Goal: Task Accomplishment & Management: Manage account settings

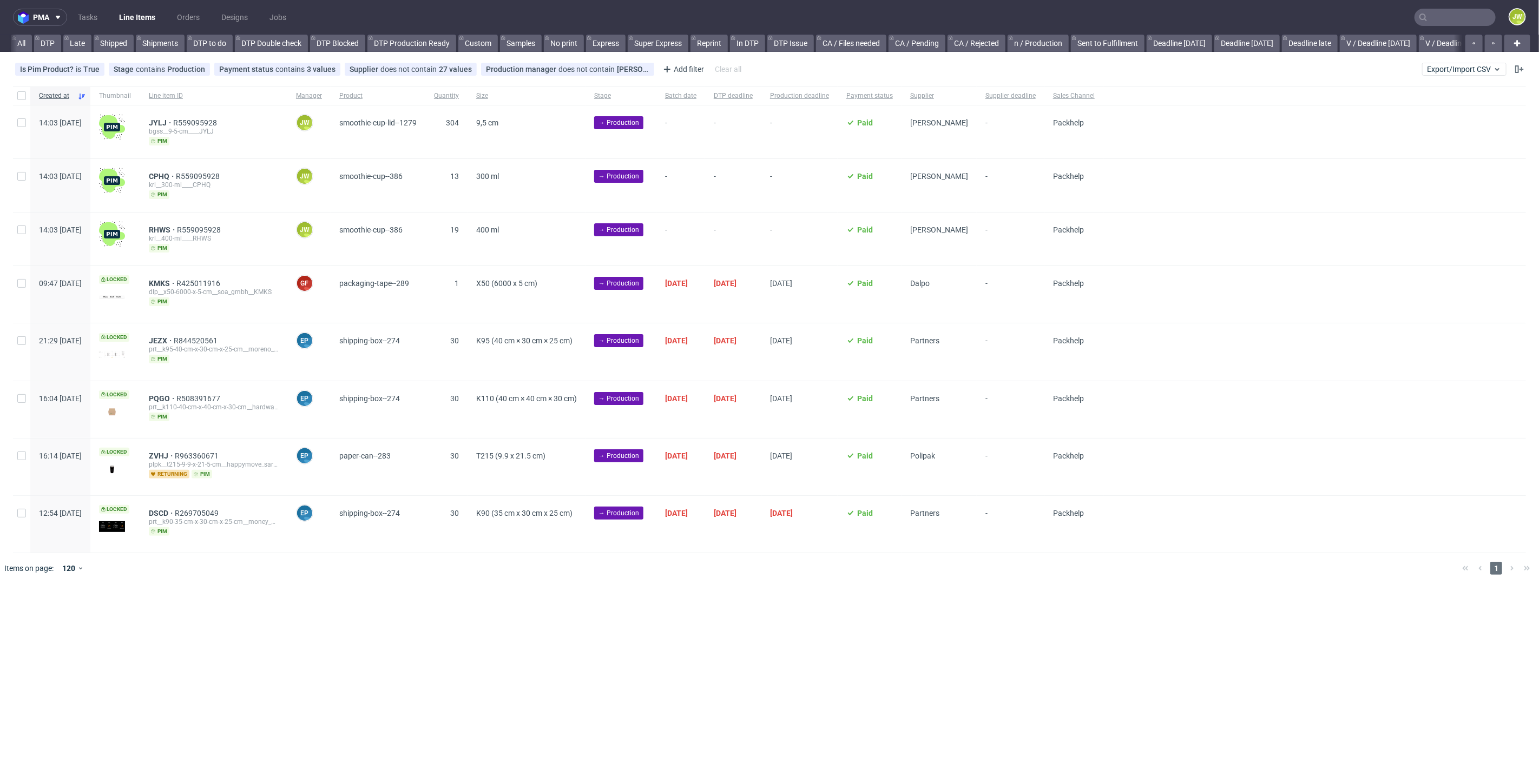
scroll to position [0, 1868]
click at [1447, 7] on nav "pma Tasks Line Items Orders Designs Jobs JW" at bounding box center [769, 17] width 1539 height 34
click at [1451, 18] on input "text" at bounding box center [1455, 17] width 81 height 17
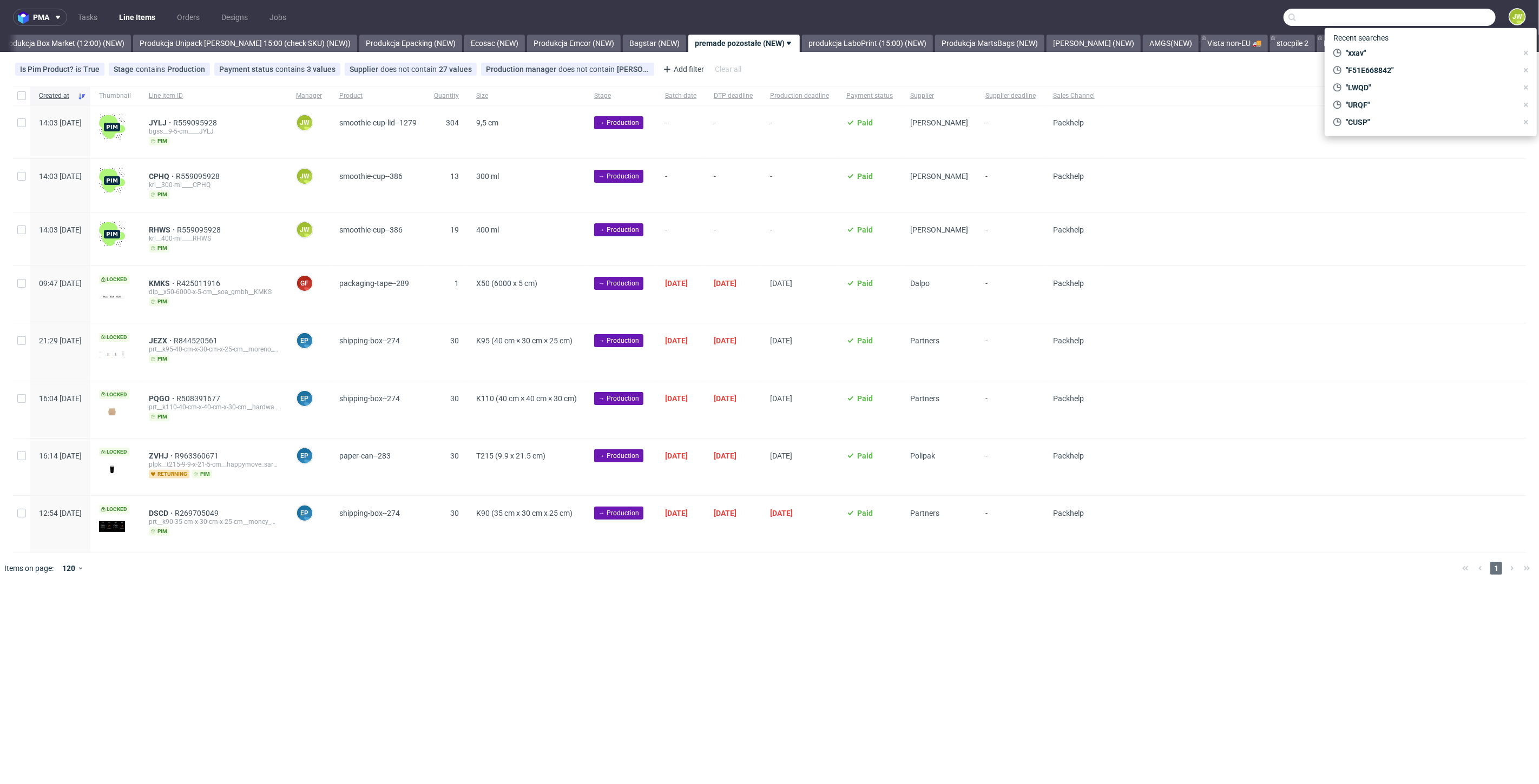
paste input "YGJE"
type input "YGJE"
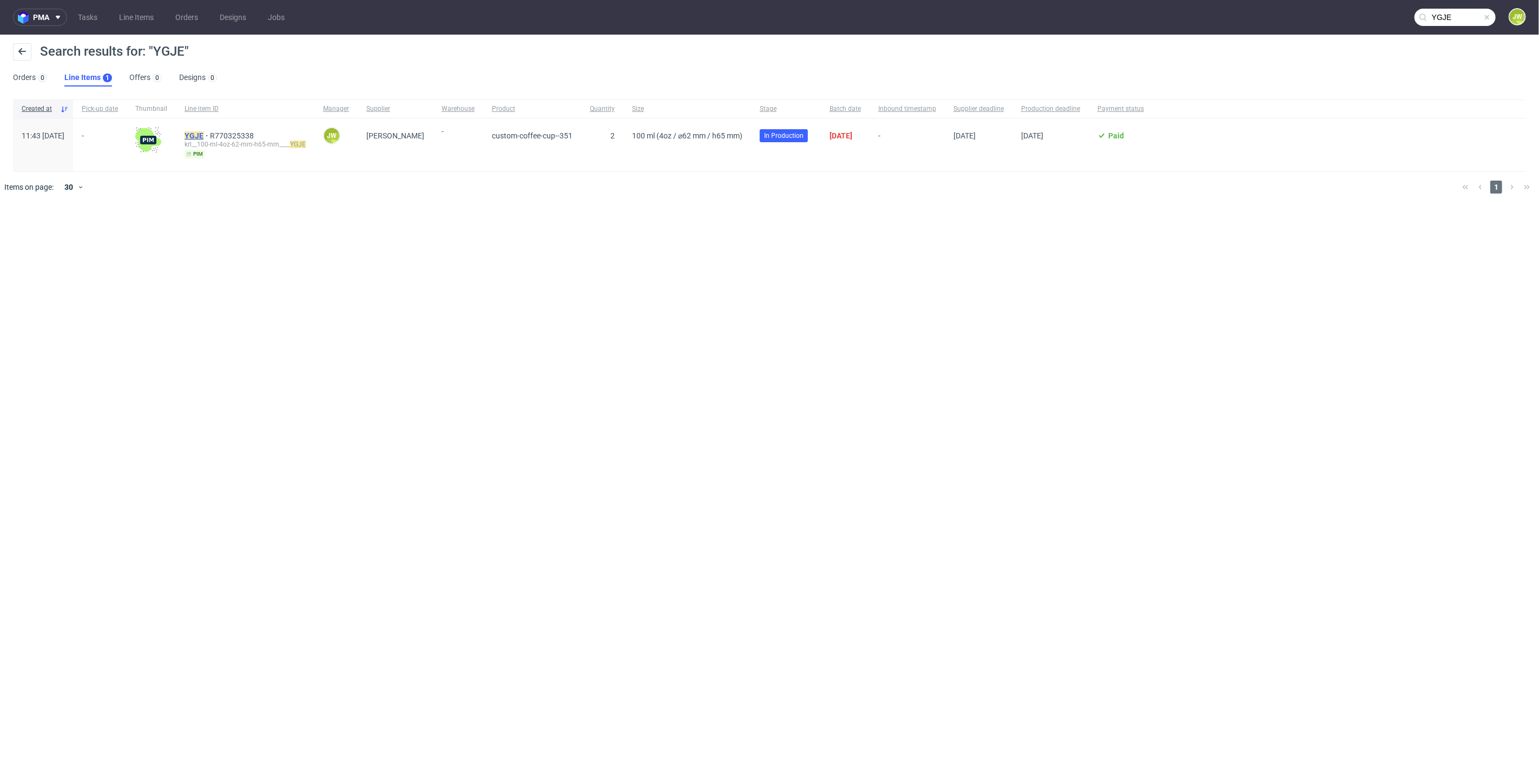
click at [203, 133] on mark "YGJE" at bounding box center [194, 135] width 19 height 9
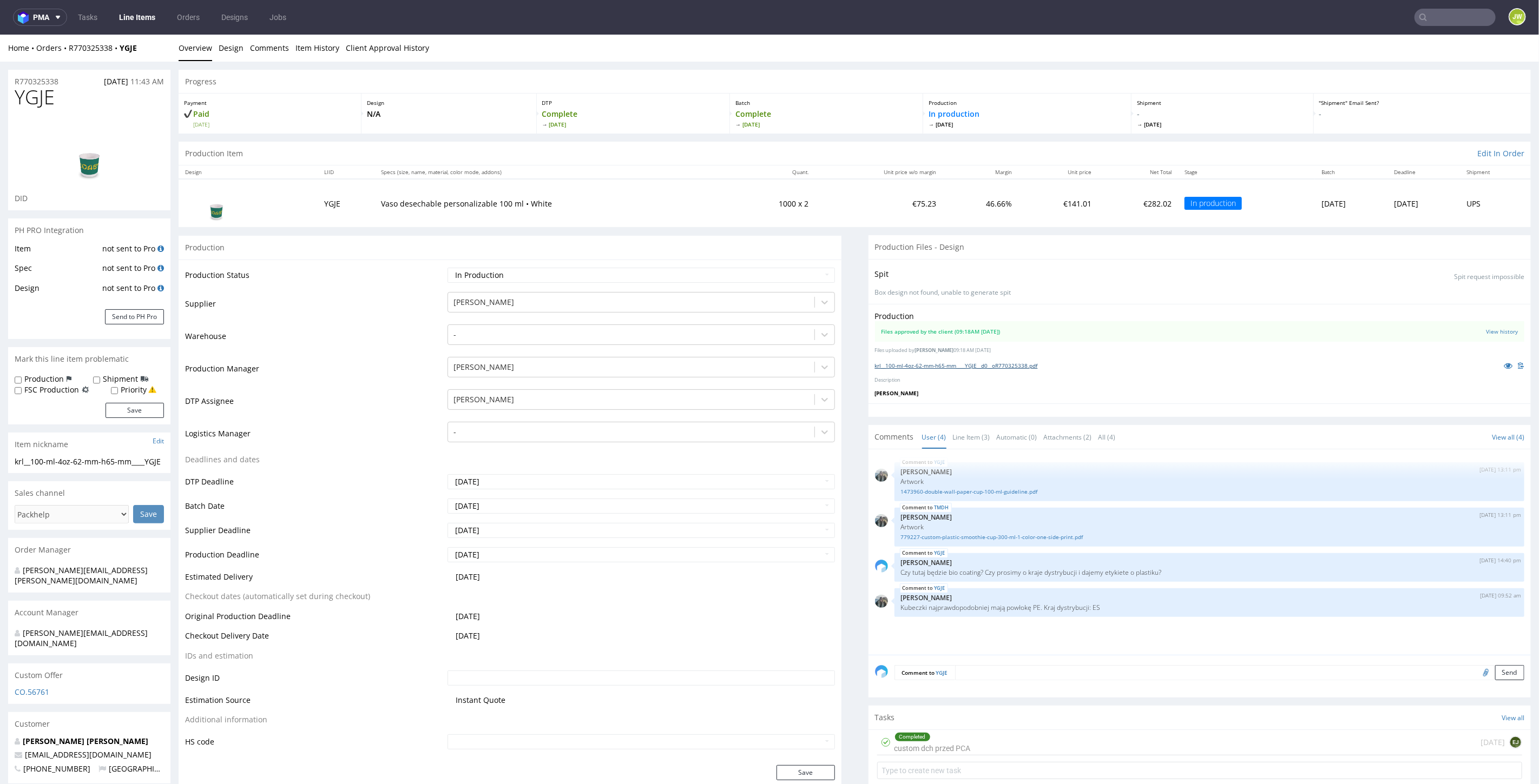
click at [921, 363] on link "krl__100-ml-4oz-62-mm-h65-mm____YGJE__d0__oR770325338.pdf" at bounding box center [956, 365] width 163 height 7
click at [131, 22] on link "Line Items" at bounding box center [137, 17] width 49 height 17
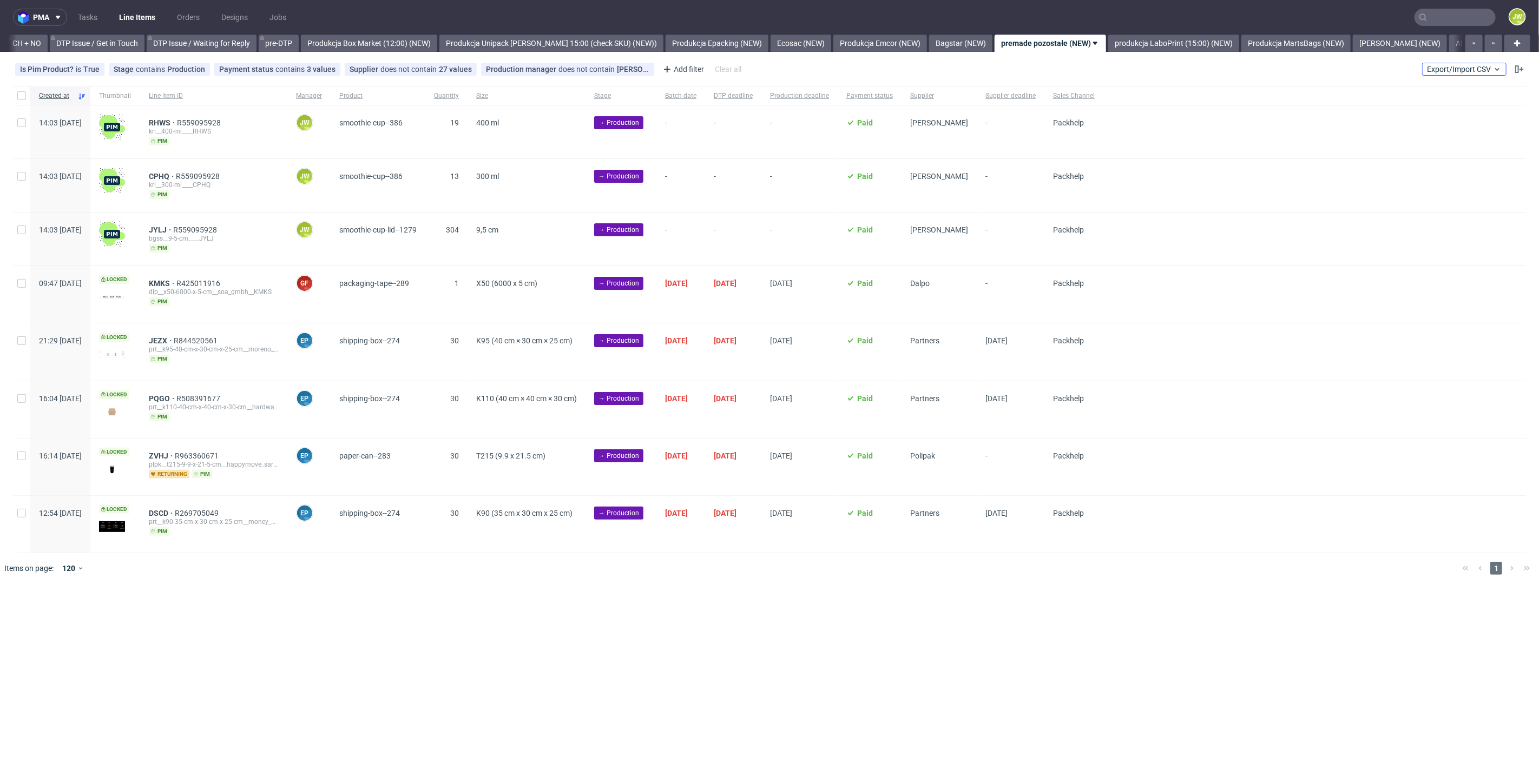
drag, startPoint x: 1437, startPoint y: 69, endPoint x: 1434, endPoint y: 76, distance: 7.6
click at [1437, 70] on span "Export/Import CSV" at bounding box center [1464, 69] width 75 height 9
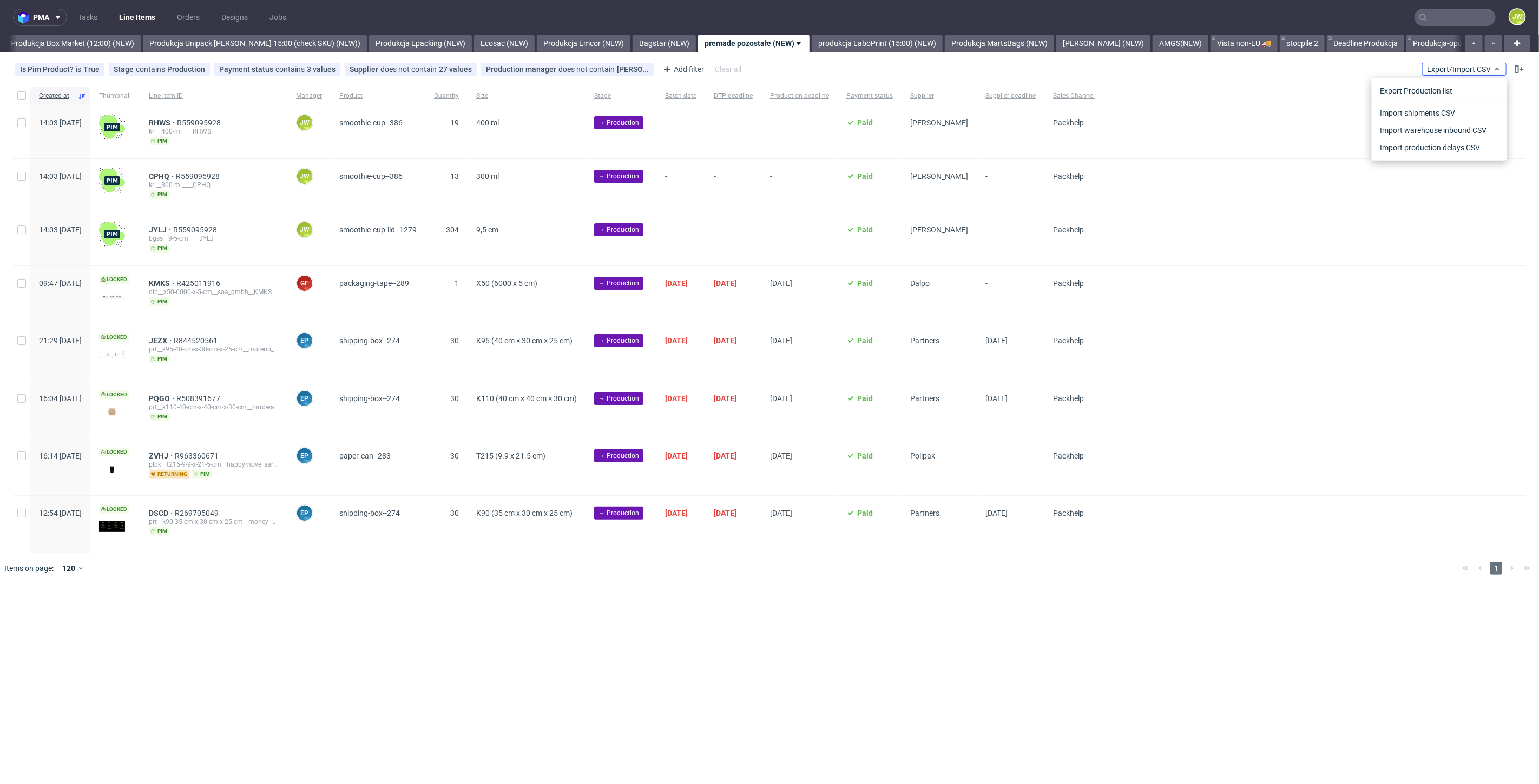
scroll to position [0, 1868]
click at [1418, 106] on link "Import shipments CSV" at bounding box center [1439, 113] width 127 height 17
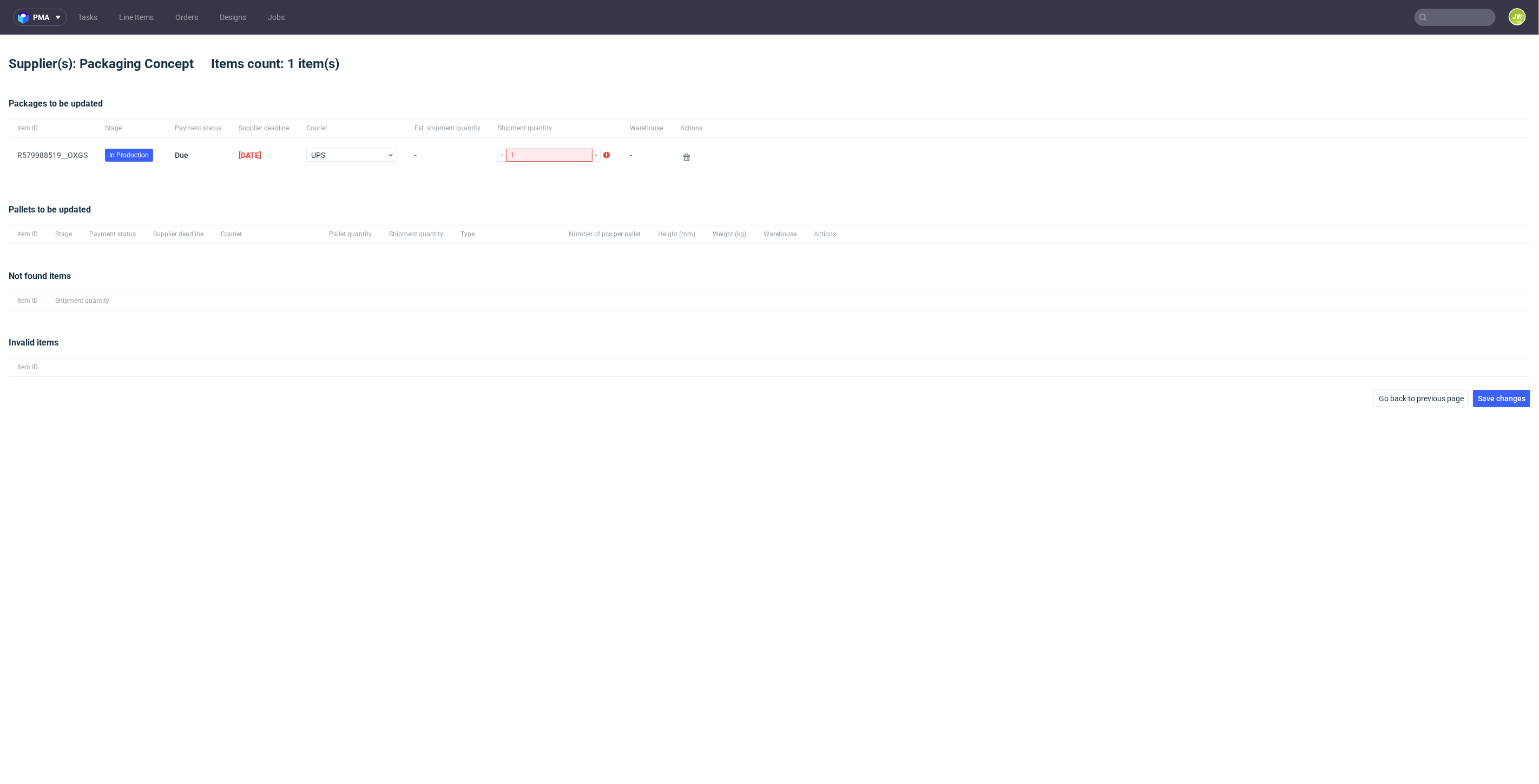
click at [251, 201] on div "Pallets to be updated Item ID Stage Payment status Supplier deadline Courier Pa…" at bounding box center [769, 224] width 1521 height 67
click at [1490, 399] on span "Save changes" at bounding box center [1501, 398] width 47 height 7
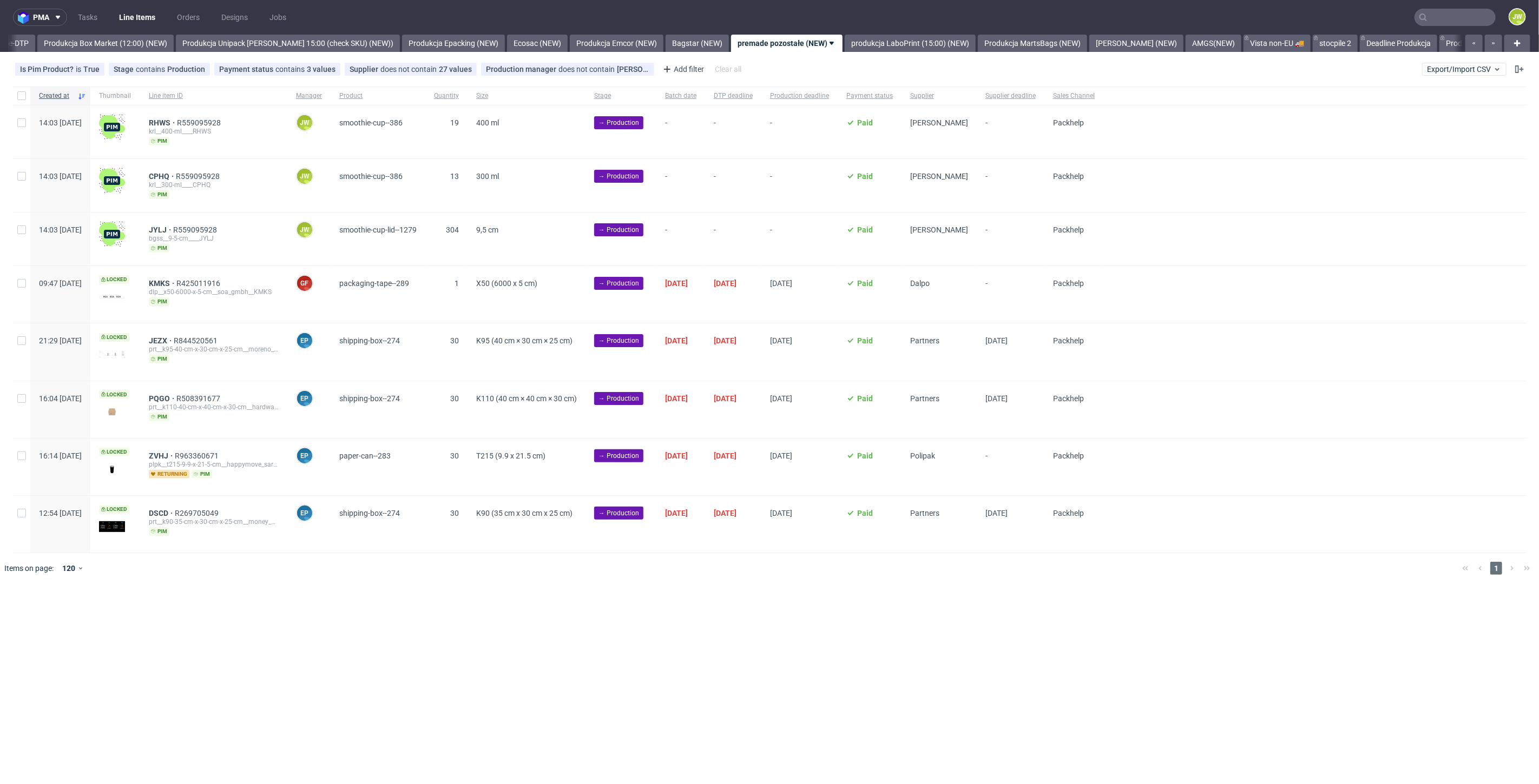
scroll to position [0, 1868]
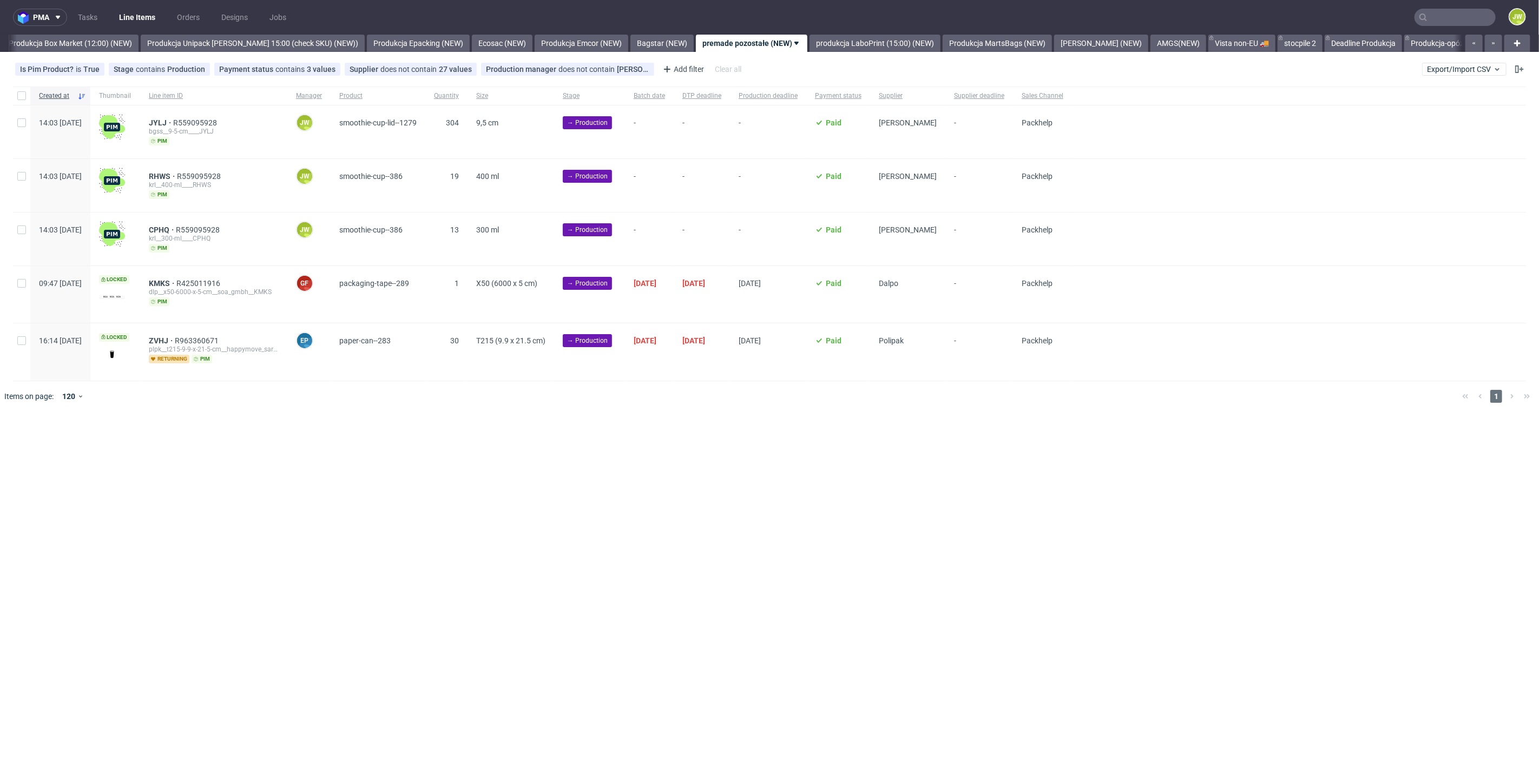
scroll to position [0, 1868]
click at [1528, 22] on nav "pma Tasks Line Items Orders Designs Jobs JW" at bounding box center [769, 17] width 1539 height 34
click at [1521, 22] on figcaption "JW" at bounding box center [1517, 16] width 15 height 15
drag, startPoint x: 1051, startPoint y: 552, endPoint x: 1019, endPoint y: 539, distance: 34.5
click at [1050, 553] on div "pma Tasks Line Items Orders Designs Jobs JW All DTP Late Shipped Shipments DTP …" at bounding box center [769, 392] width 1539 height 784
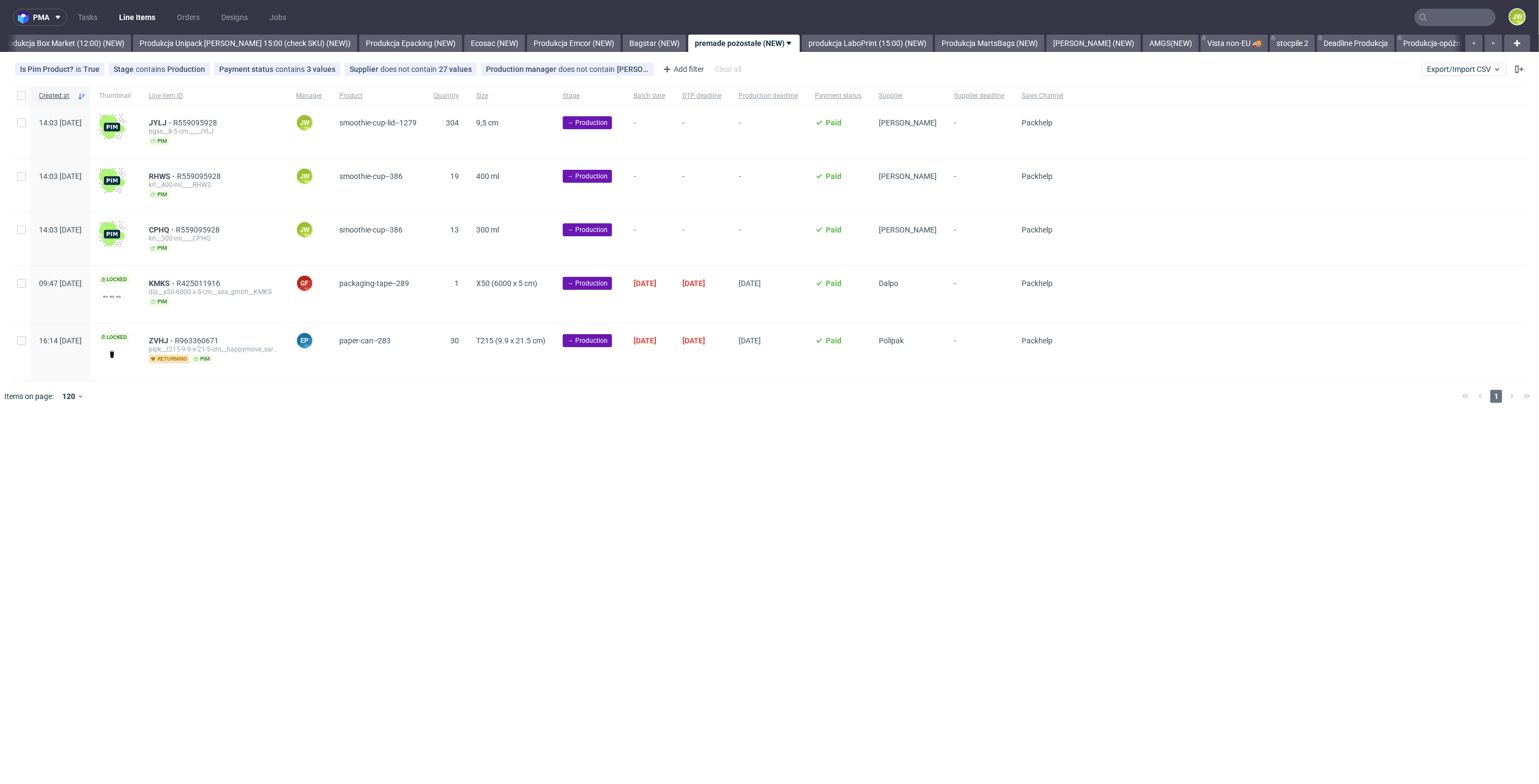
click at [1470, 20] on input "text" at bounding box center [1455, 17] width 81 height 17
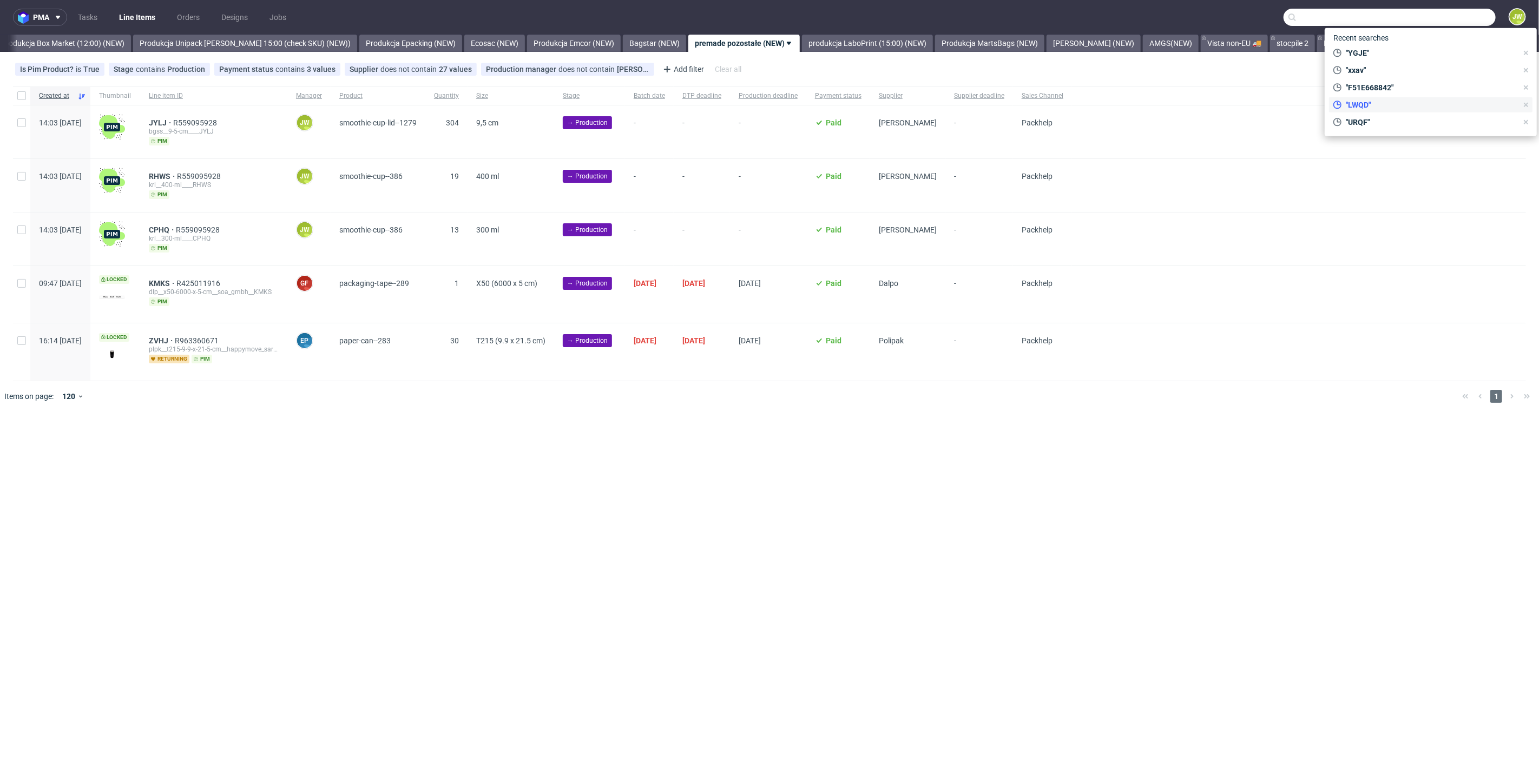
paste input "R579988519__OXGS"
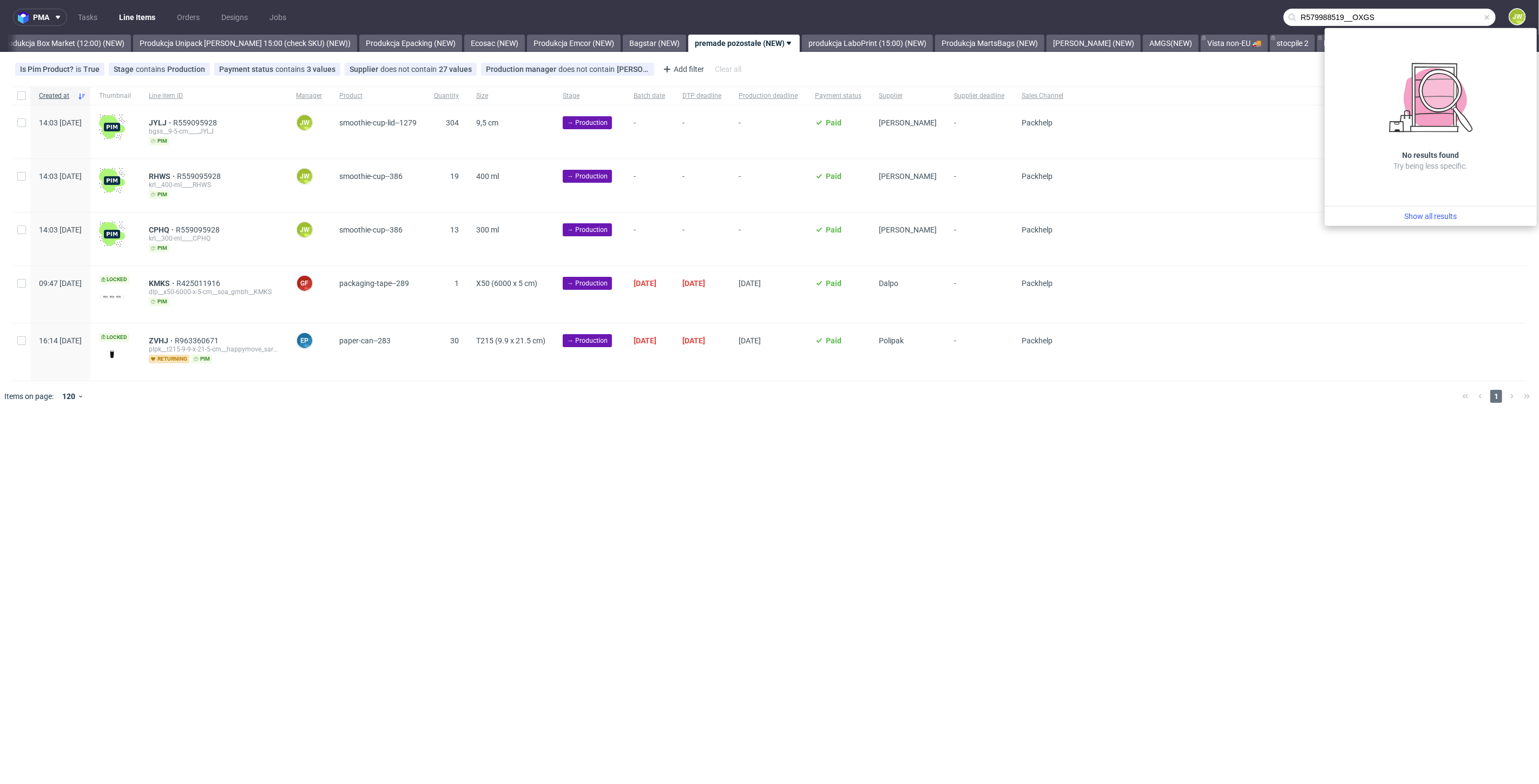
drag, startPoint x: 1352, startPoint y: 17, endPoint x: 1037, endPoint y: 24, distance: 315.1
click at [1050, 24] on nav "pma Tasks Line Items Orders Designs Jobs R579988519__OXGS JW" at bounding box center [769, 17] width 1539 height 34
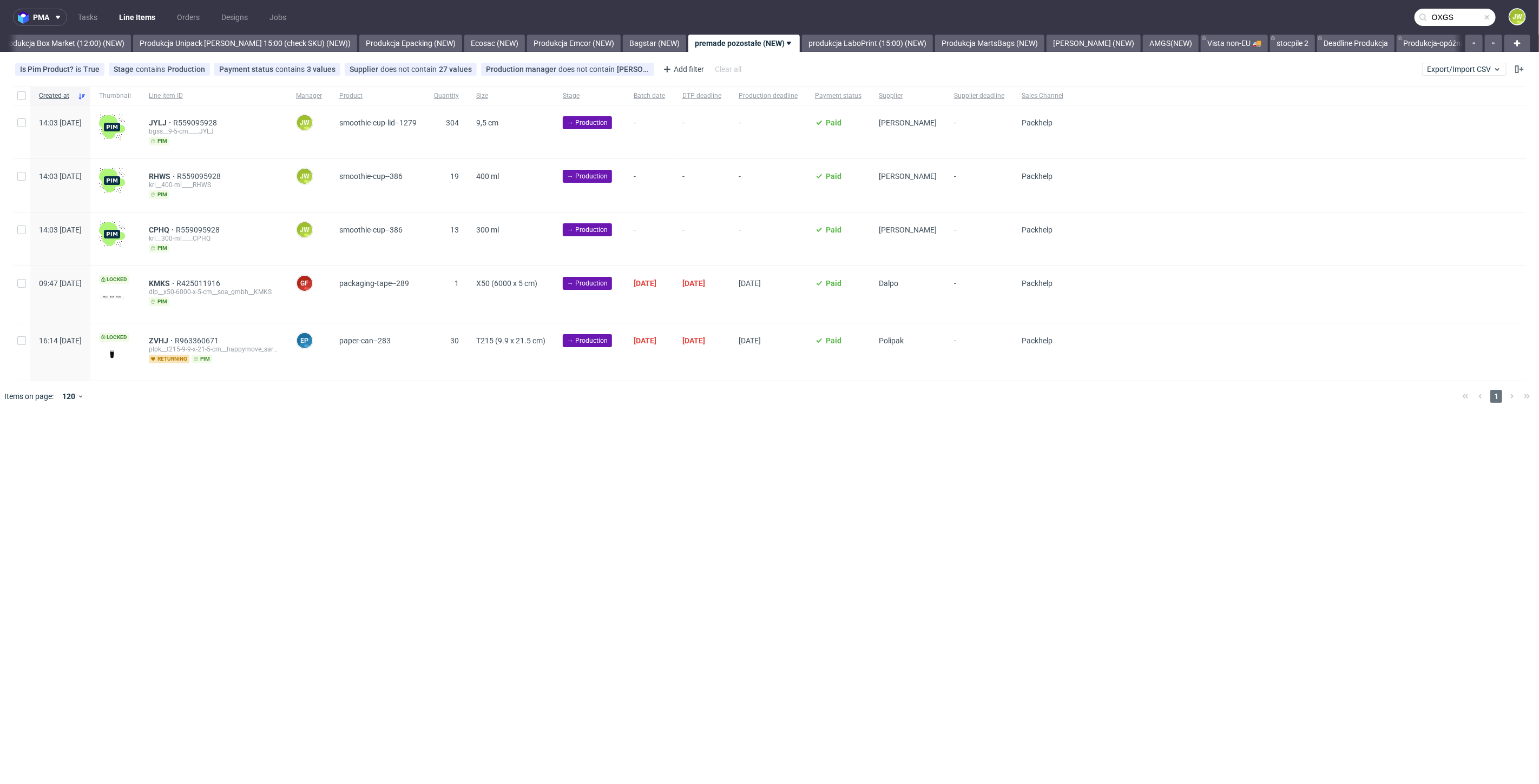
type input "OXGS"
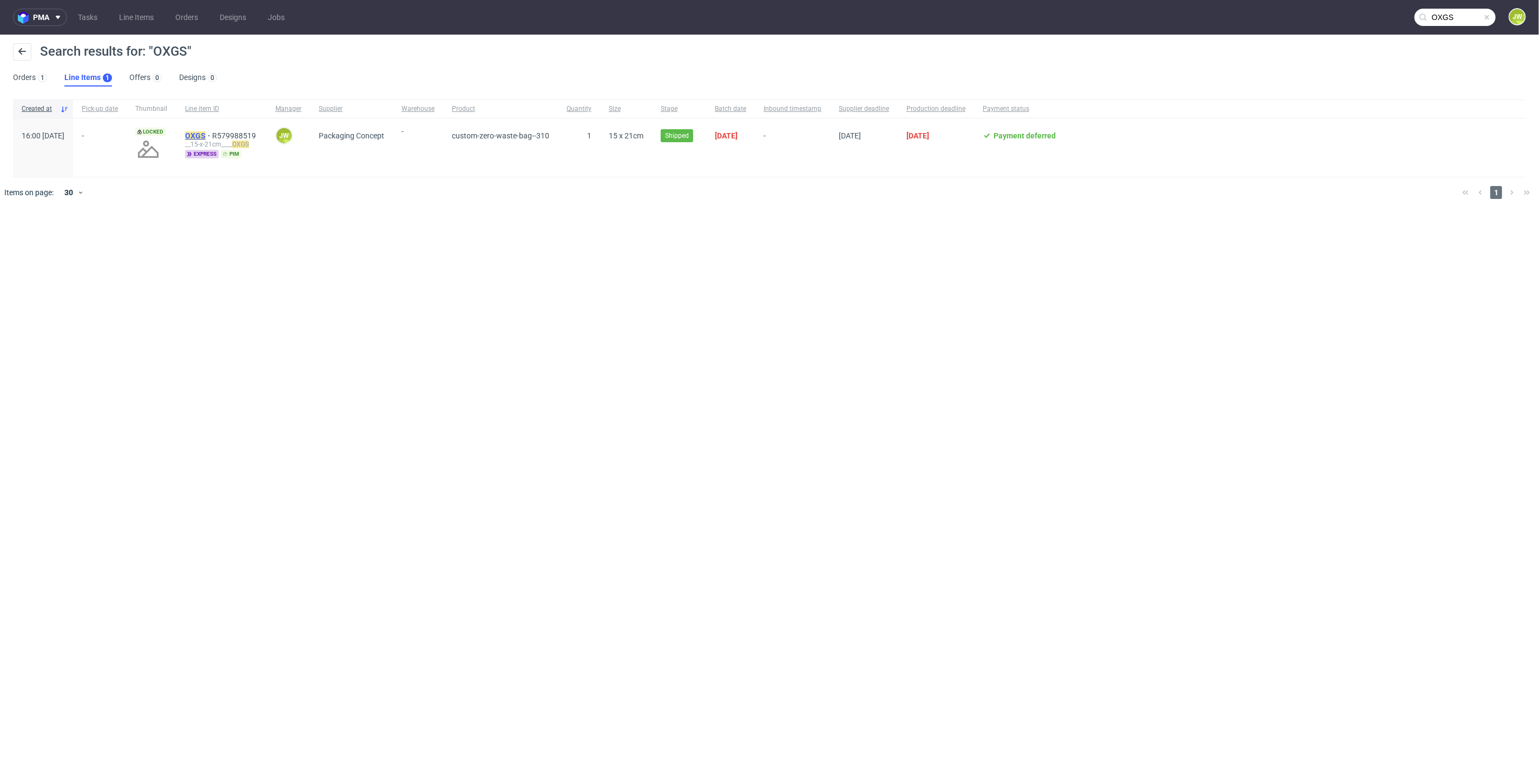
click at [206, 136] on mark "OXGS" at bounding box center [195, 135] width 20 height 9
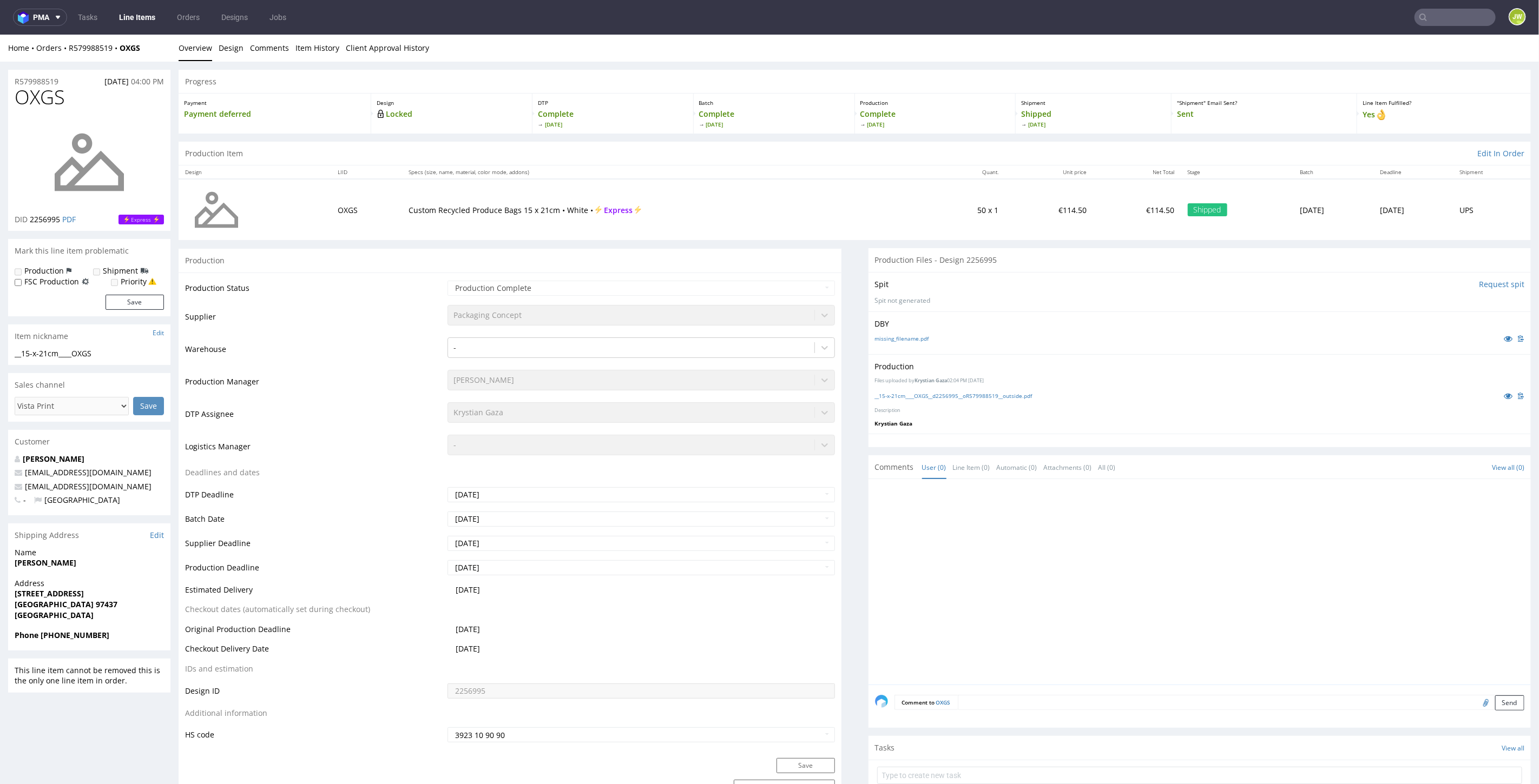
click at [150, 22] on link "Line Items" at bounding box center [137, 17] width 49 height 17
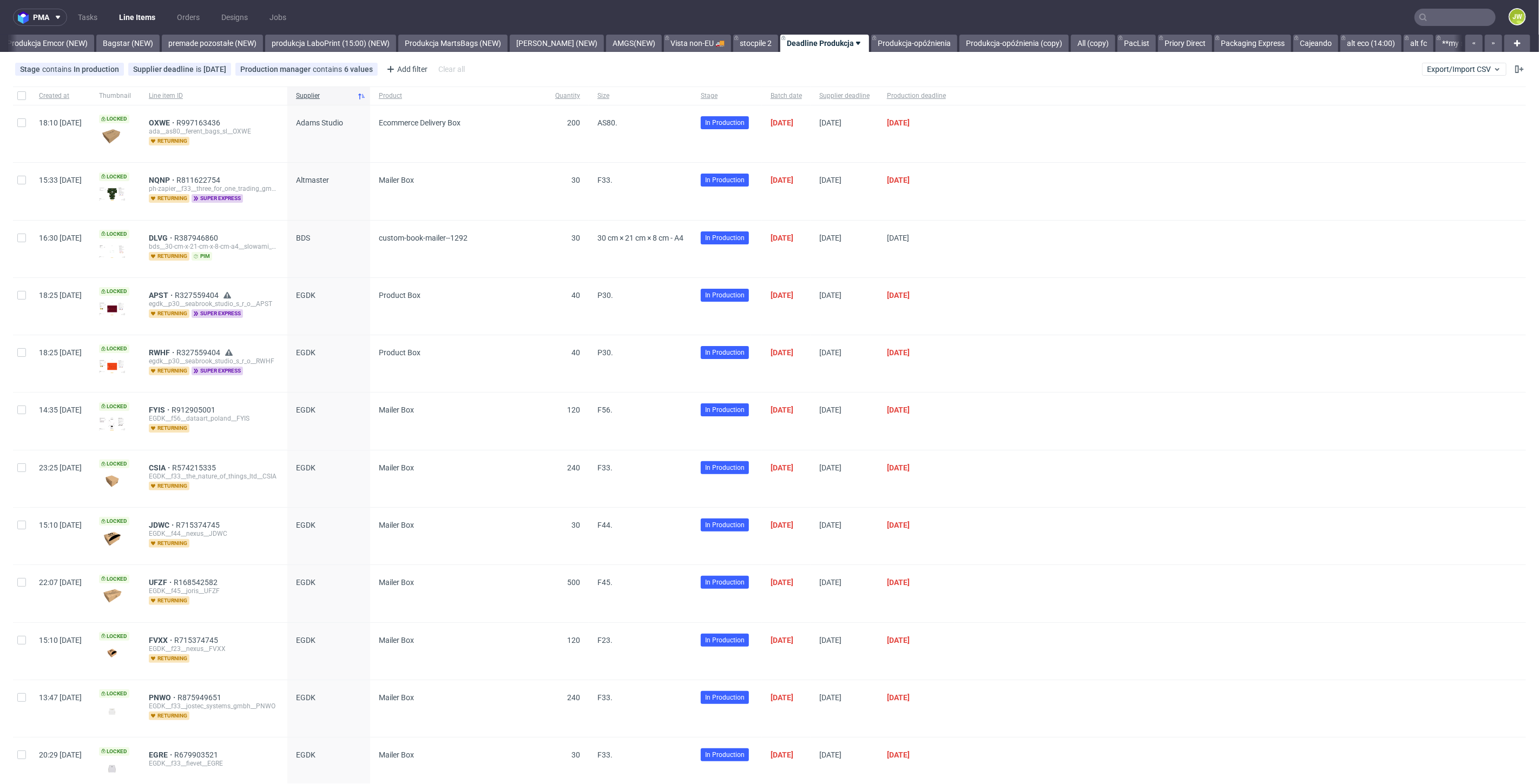
scroll to position [0, 2403]
click at [9, 39] on div at bounding box center [9, 43] width 0 height 17
click at [32, 45] on link "Produkcja Emcor (NEW)" at bounding box center [39, 43] width 94 height 17
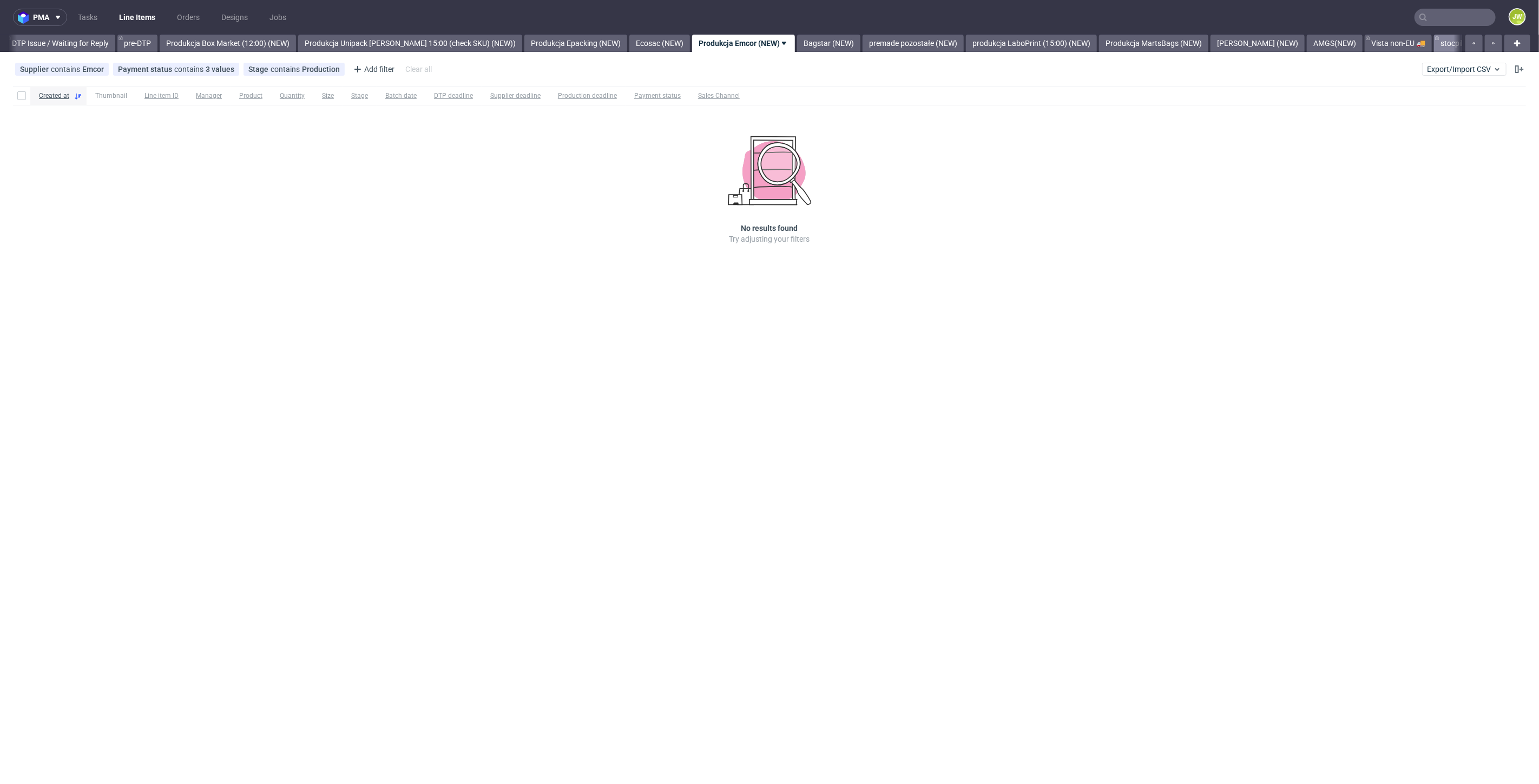
click at [1434, 34] on link "stocpile 2" at bounding box center [1457, 43] width 45 height 17
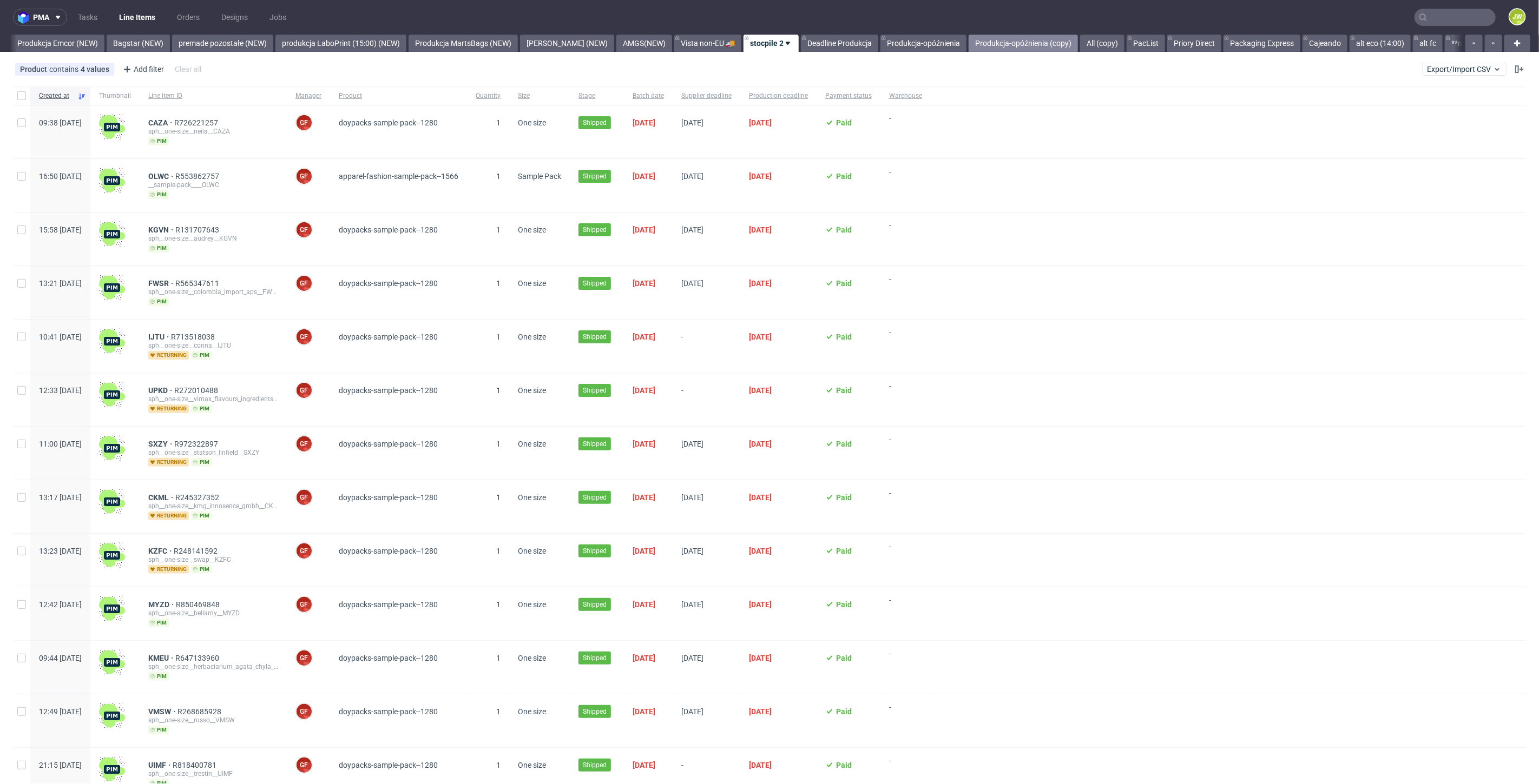
click at [970, 47] on link "Produkcja-opóźnienia (copy)" at bounding box center [1023, 43] width 110 height 17
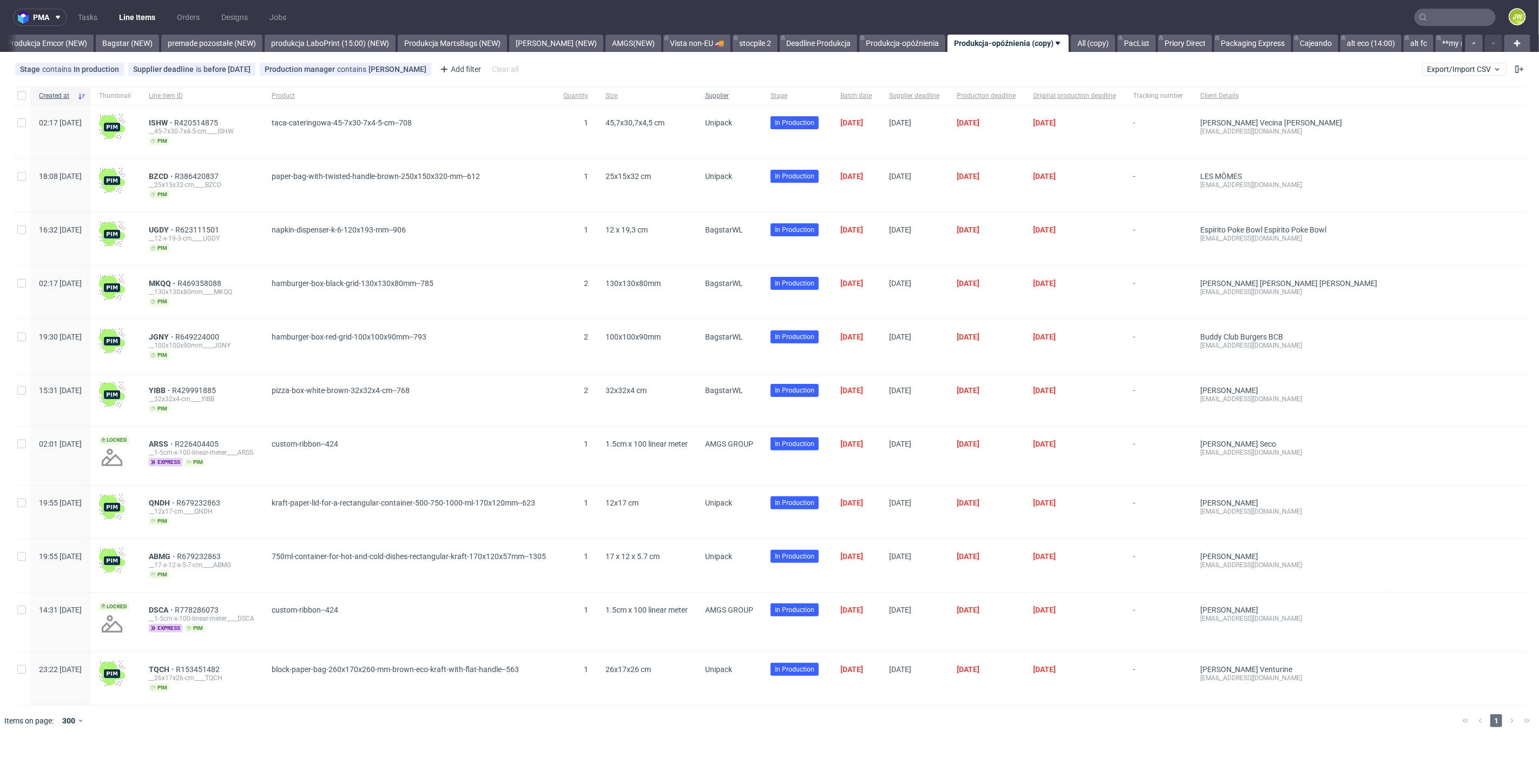
click at [753, 98] on span "Supplier" at bounding box center [729, 96] width 48 height 9
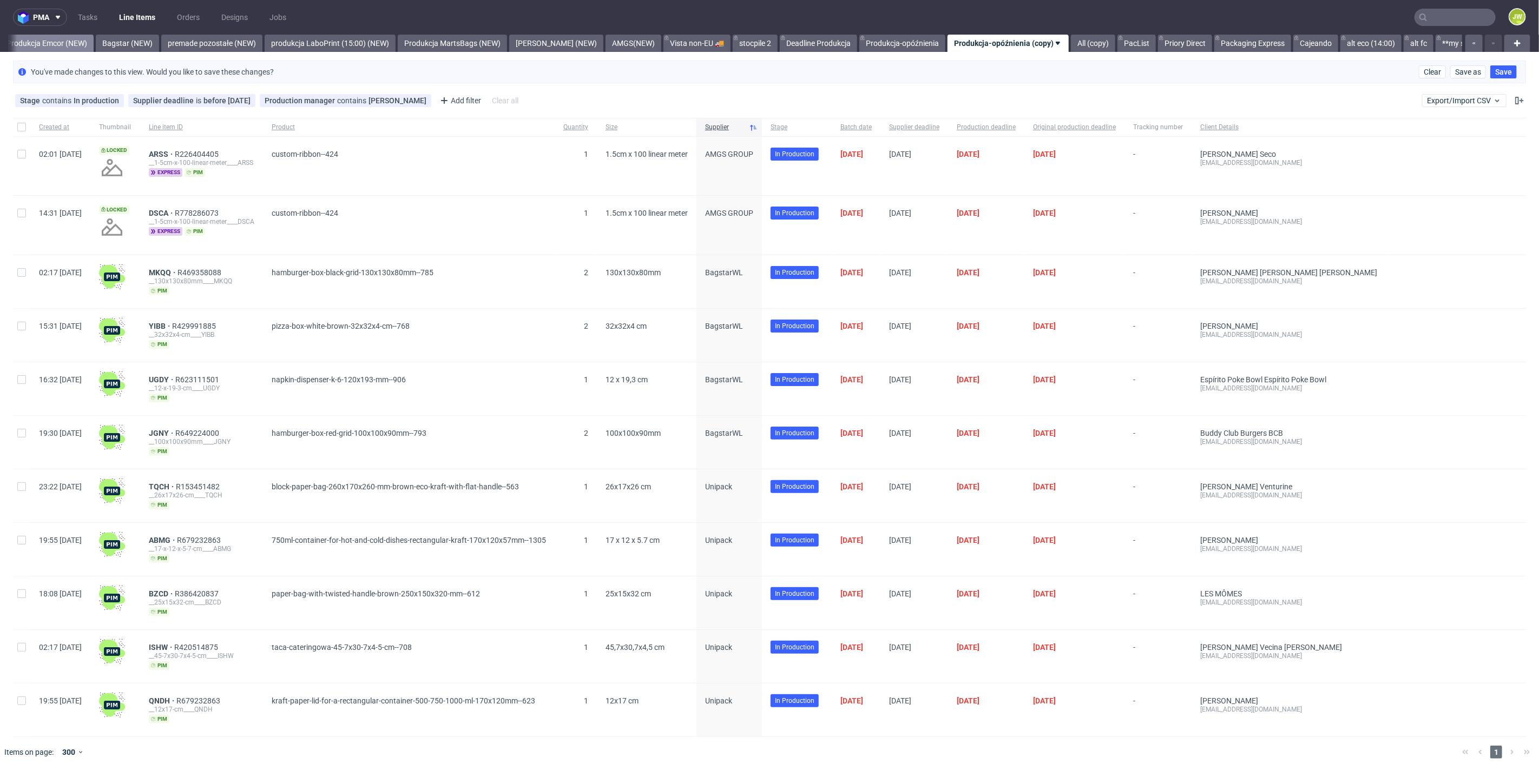
click at [50, 47] on link "Produkcja Emcor (NEW)" at bounding box center [47, 43] width 94 height 17
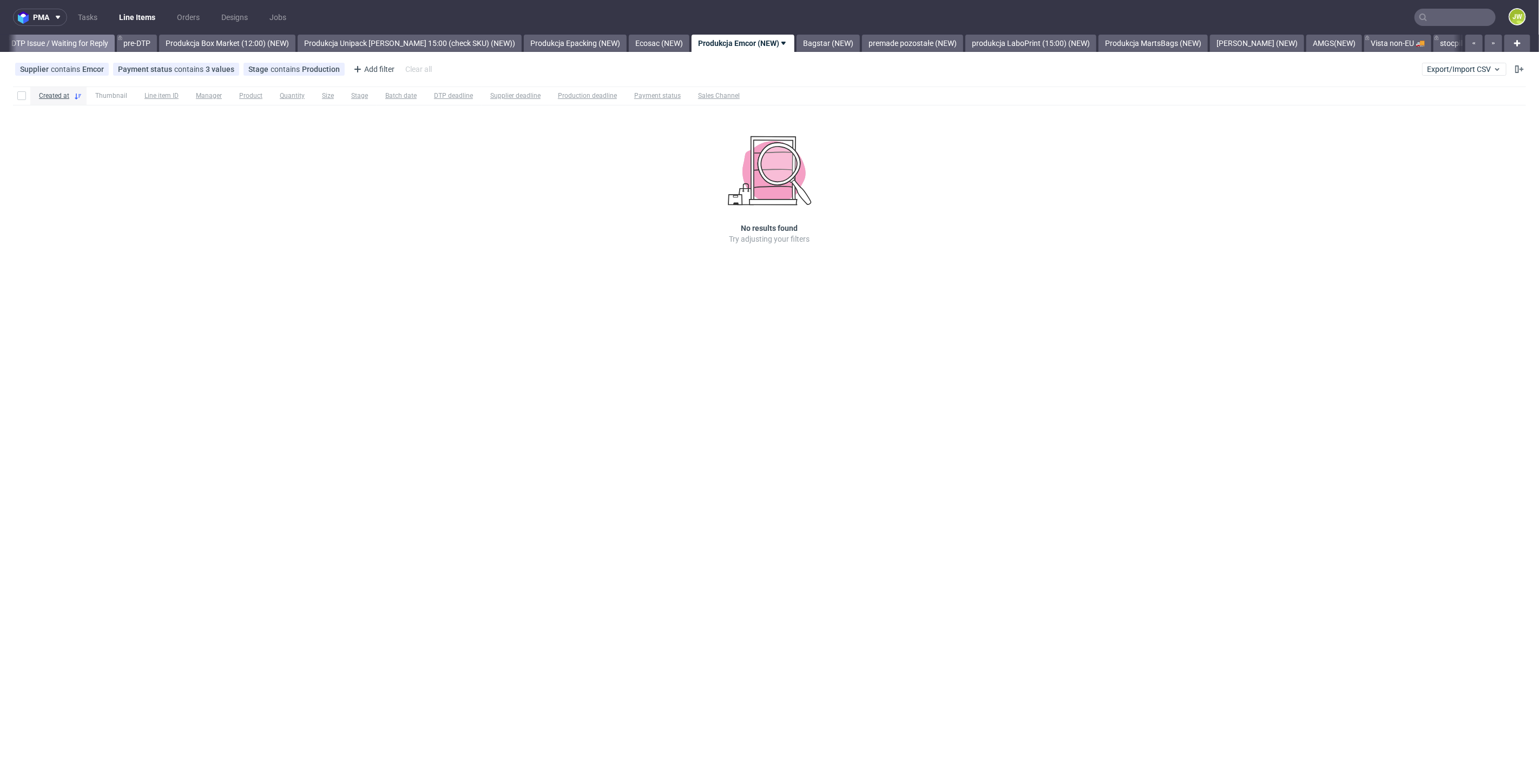
click at [47, 45] on link "DTP Issue / Waiting for Reply" at bounding box center [59, 43] width 110 height 17
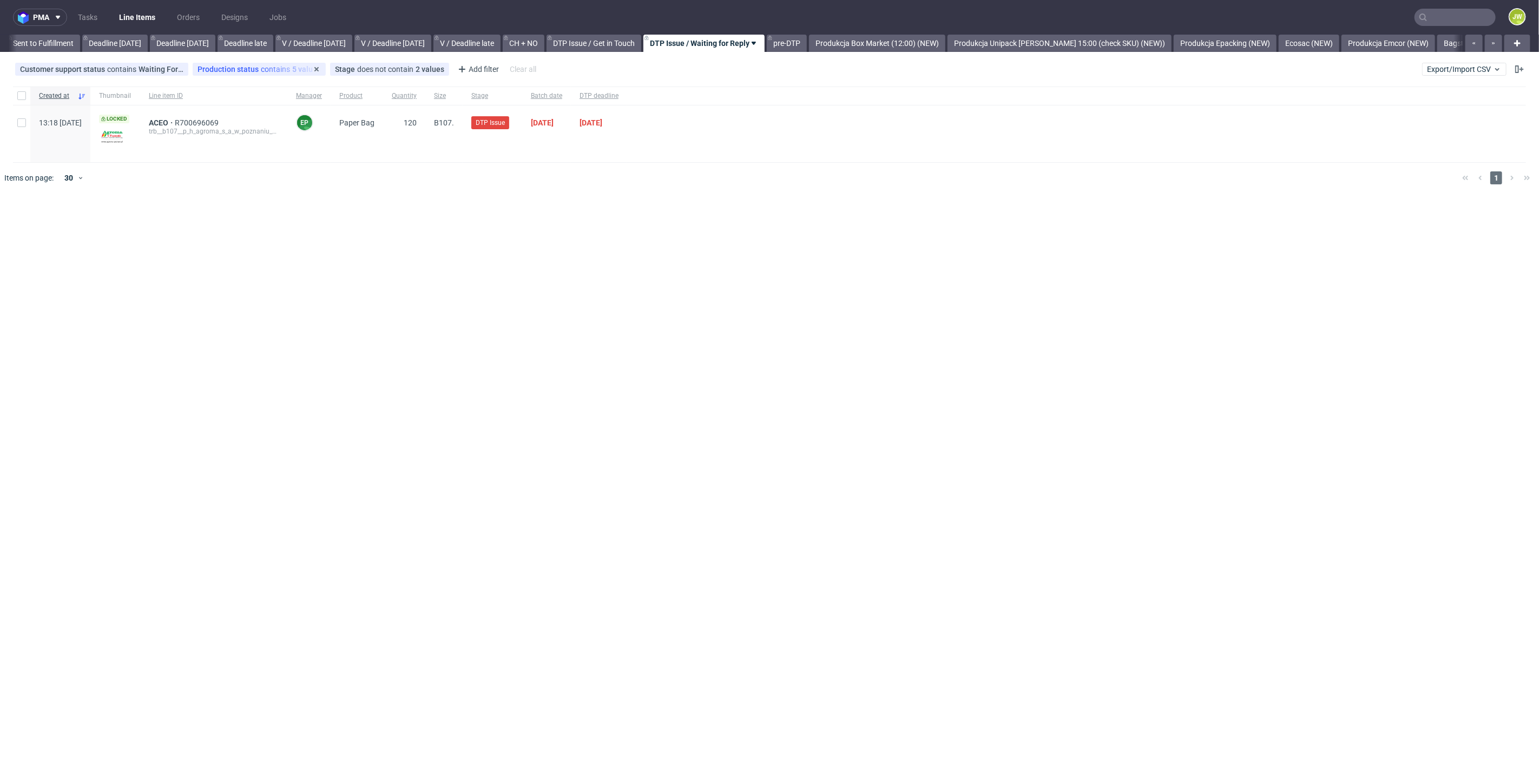
scroll to position [0, 1061]
click at [1022, 47] on link "Produkcja Unipack około 15:00 (check SKU) (NEW))" at bounding box center [1063, 43] width 224 height 17
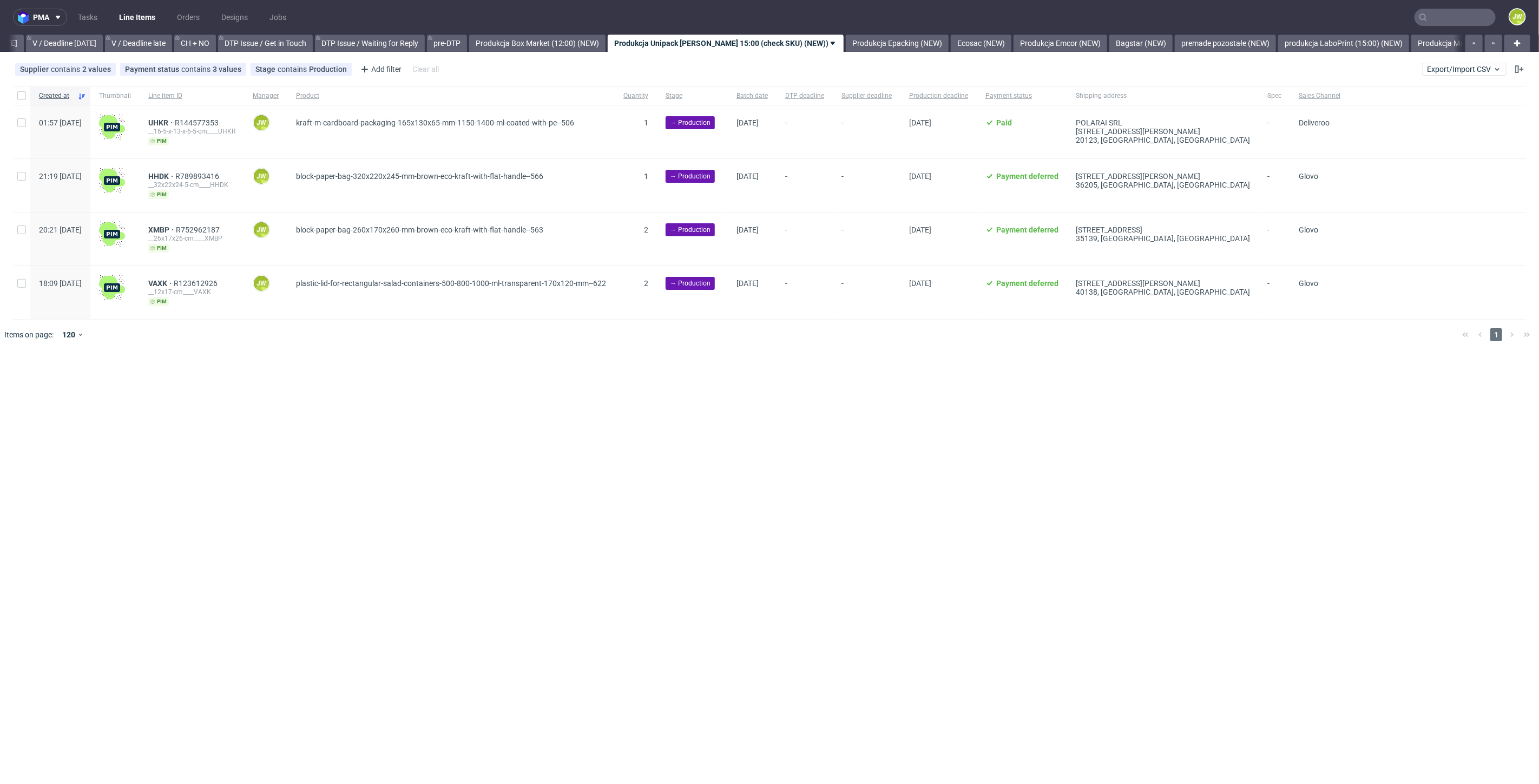
scroll to position [0, 1393]
click at [23, 95] on input "checkbox" at bounding box center [21, 96] width 9 height 9
checkbox input "true"
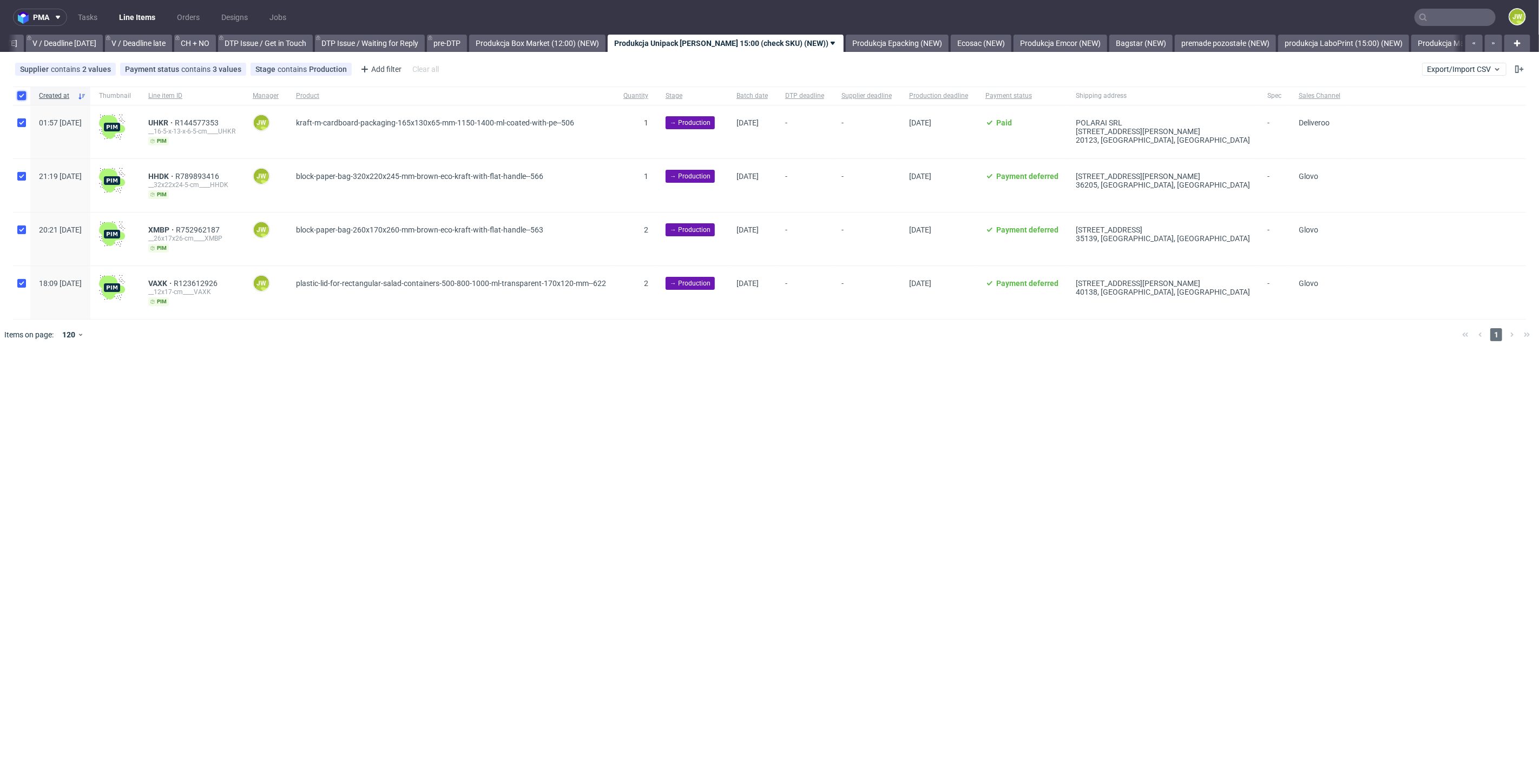
checkbox input "true"
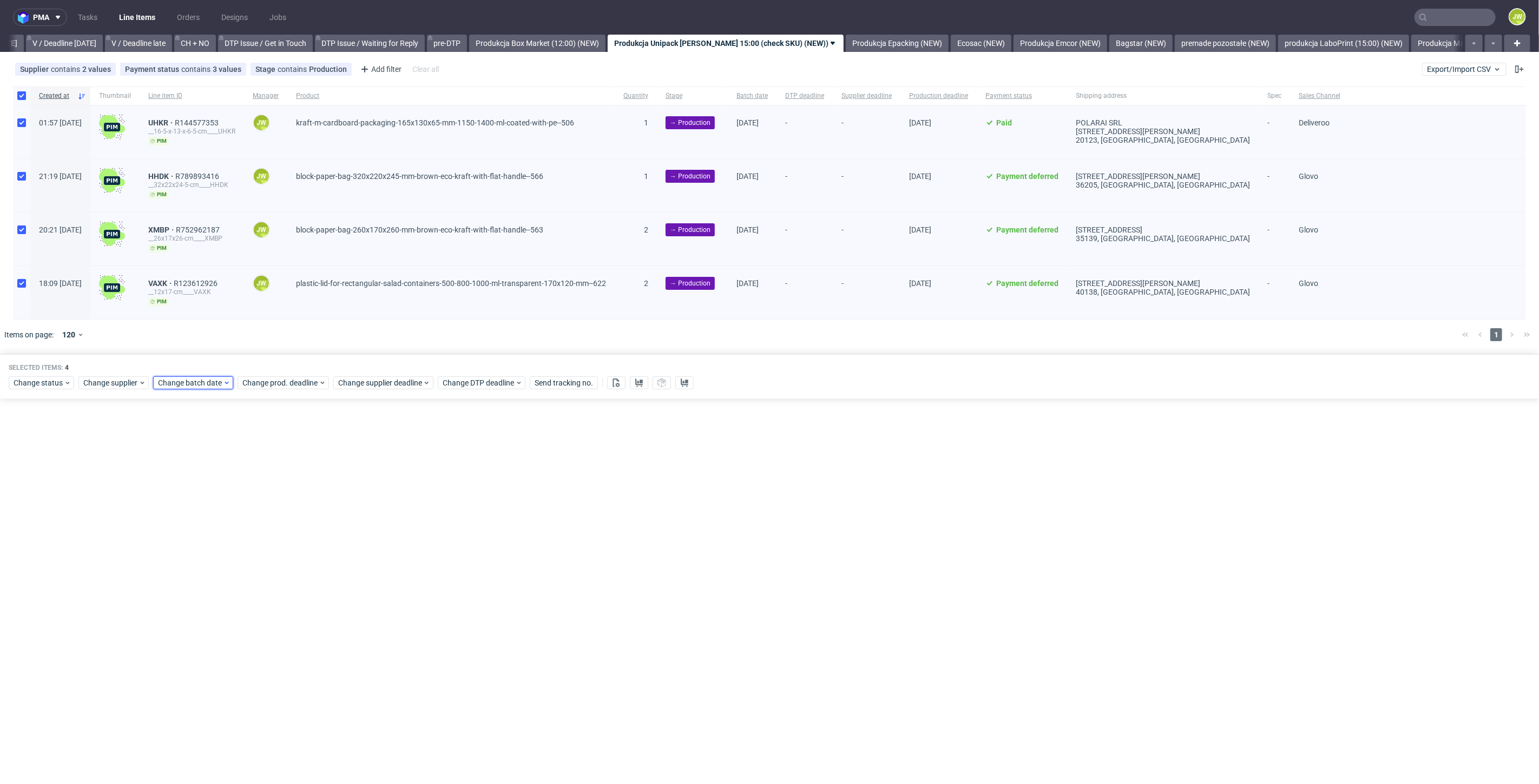
click at [206, 380] on span "Change batch date" at bounding box center [191, 383] width 65 height 11
click at [218, 504] on button "24" at bounding box center [226, 507] width 16 height 17
drag, startPoint x: 277, startPoint y: 566, endPoint x: 270, endPoint y: 538, distance: 28.9
click at [278, 566] on span "Save" at bounding box center [281, 563] width 16 height 7
click at [267, 383] on span "Change prod. deadline" at bounding box center [280, 383] width 77 height 11
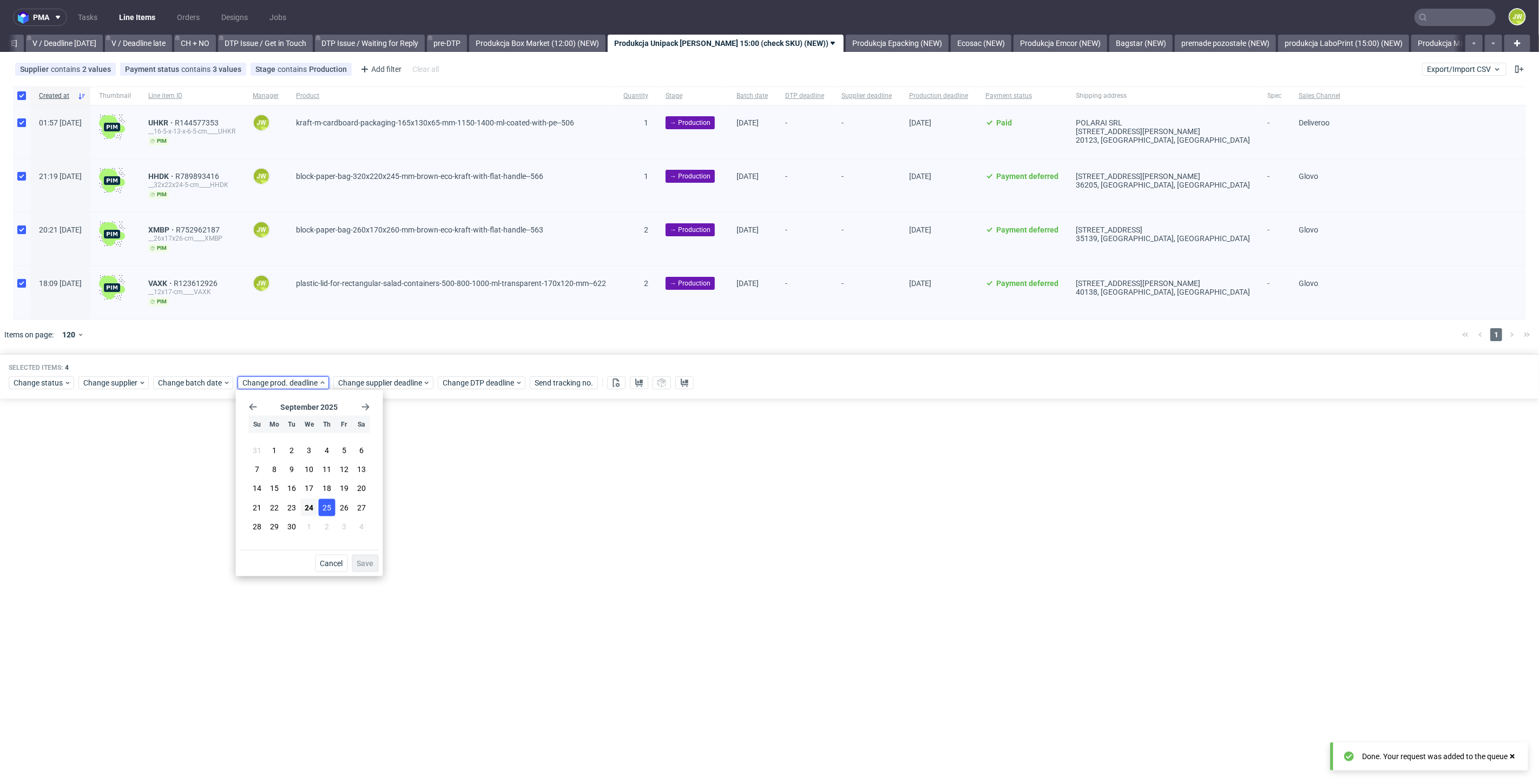
click at [325, 510] on span "25" at bounding box center [327, 507] width 9 height 11
drag, startPoint x: 354, startPoint y: 563, endPoint x: 356, endPoint y: 504, distance: 59.0
click at [354, 562] on button "Save" at bounding box center [365, 564] width 26 height 17
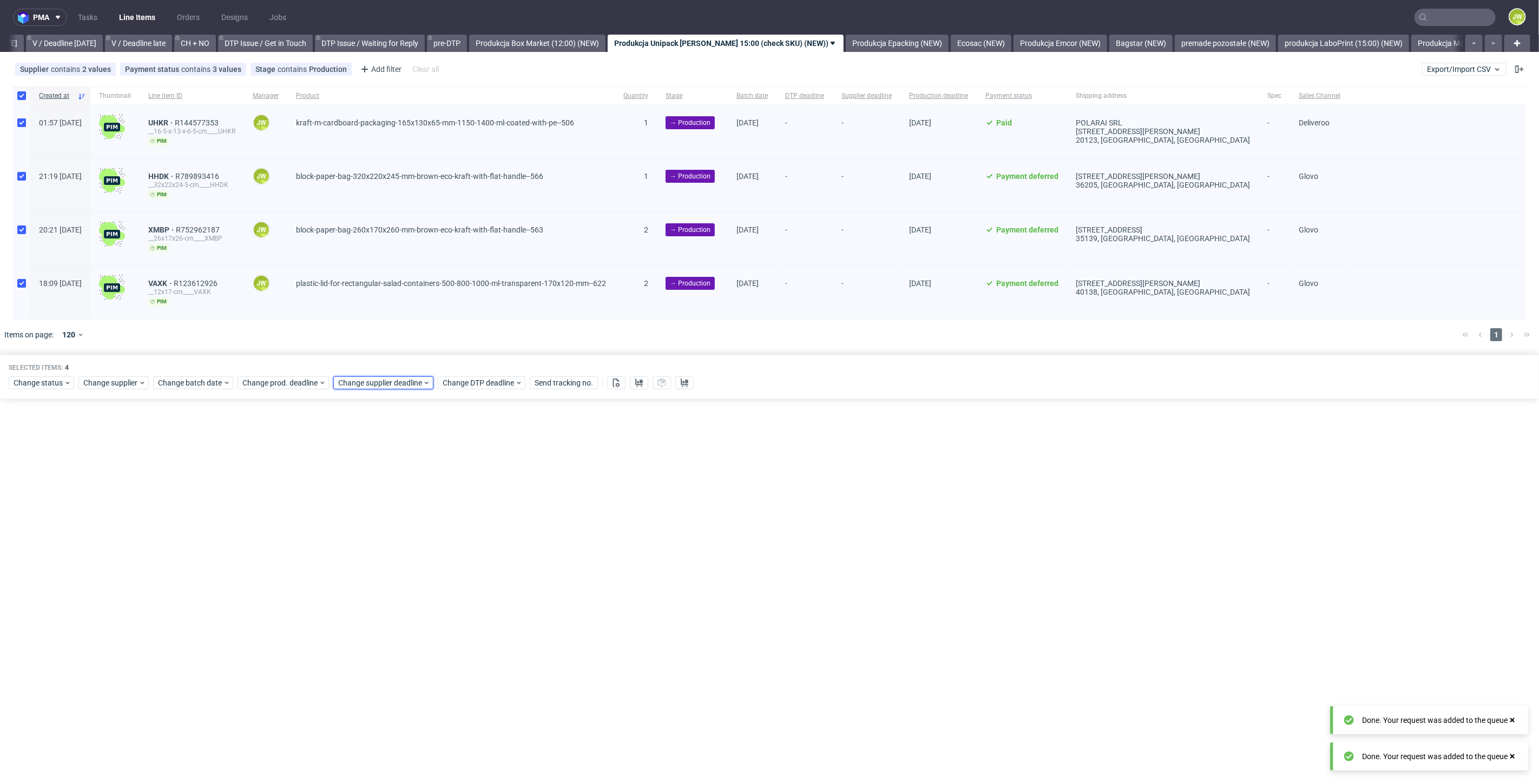
click at [346, 387] on div "Change supplier deadline" at bounding box center [383, 383] width 100 height 13
click at [431, 507] on section "31 1 2 3 4 5 6 7 8 9 10 11 12 13 14 15 16 17 18 19 20 21 22 23 24 25 26 27 28 2…" at bounding box center [405, 489] width 121 height 95
click at [421, 506] on span "25" at bounding box center [422, 507] width 9 height 11
click at [457, 566] on span "Save" at bounding box center [461, 563] width 16 height 7
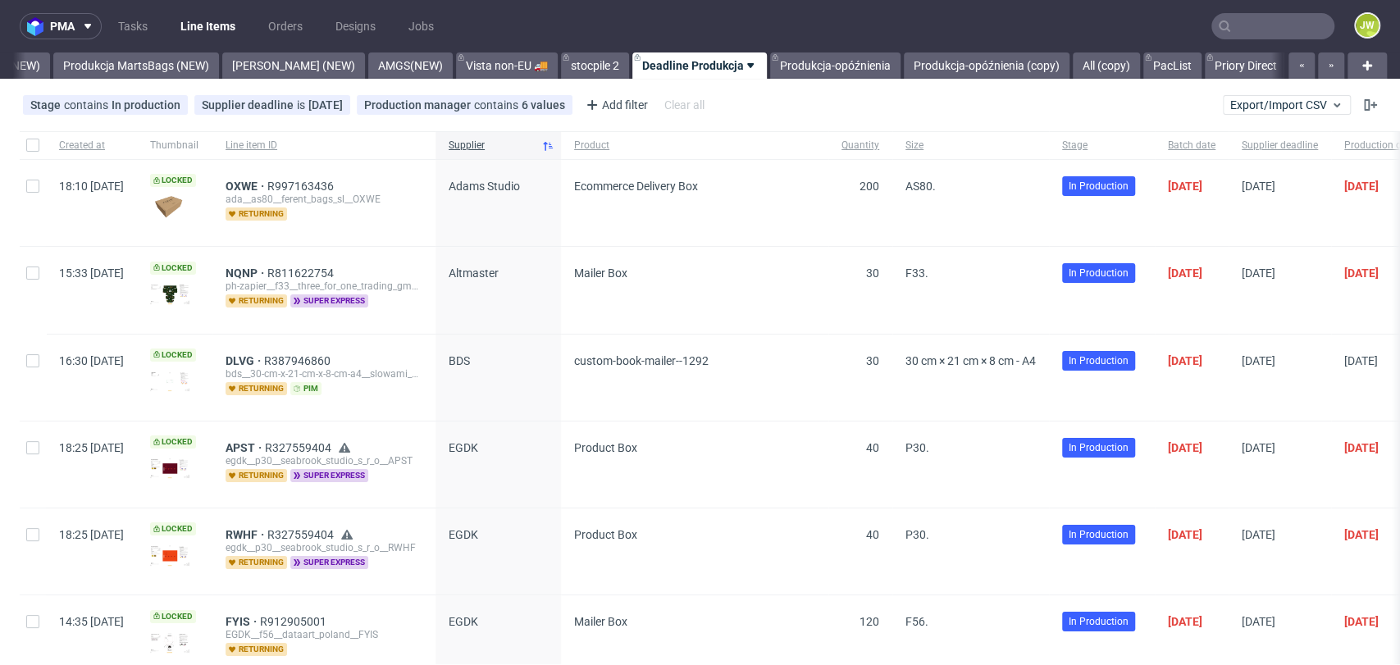
scroll to position [0, 4180]
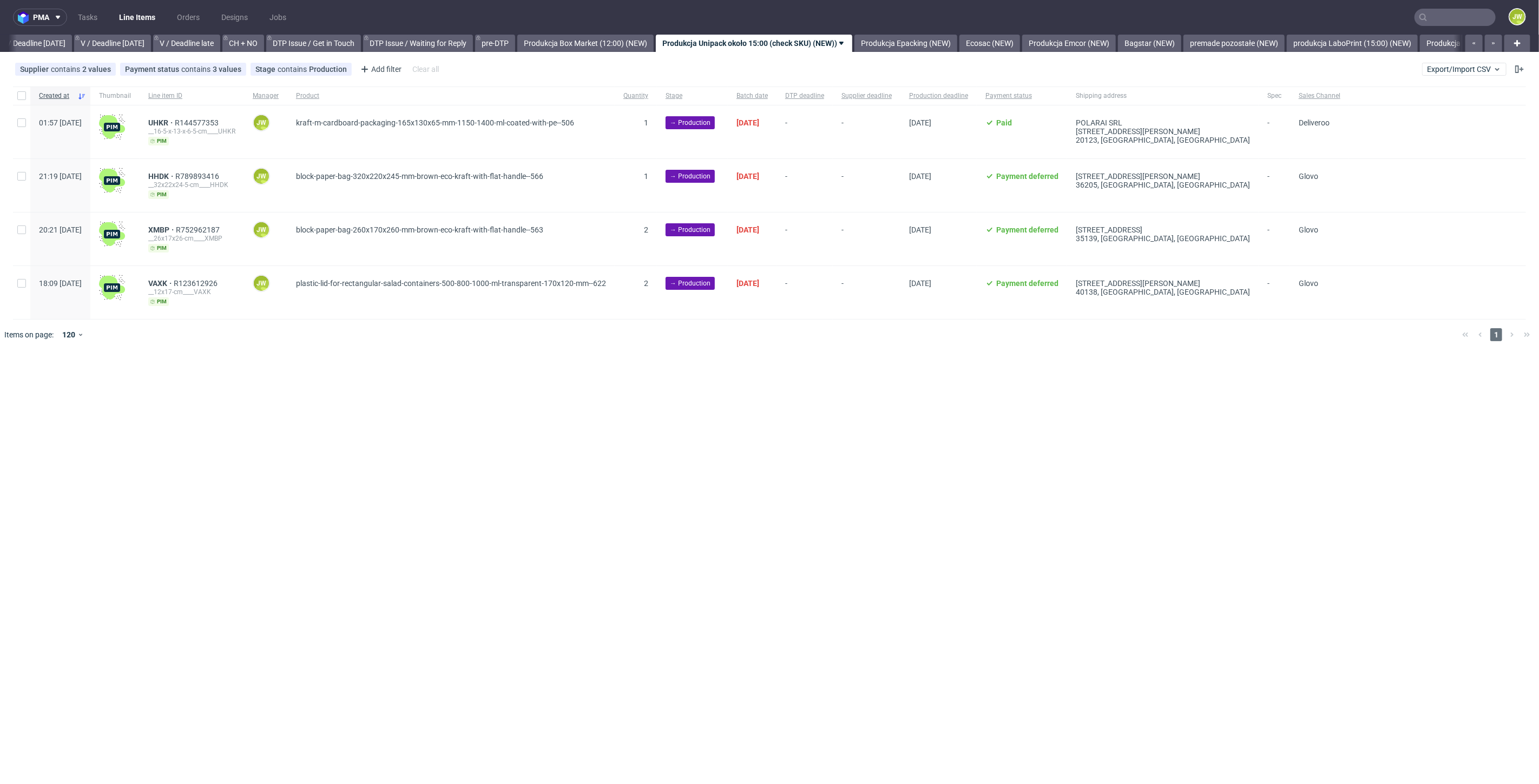
scroll to position [0, 1378]
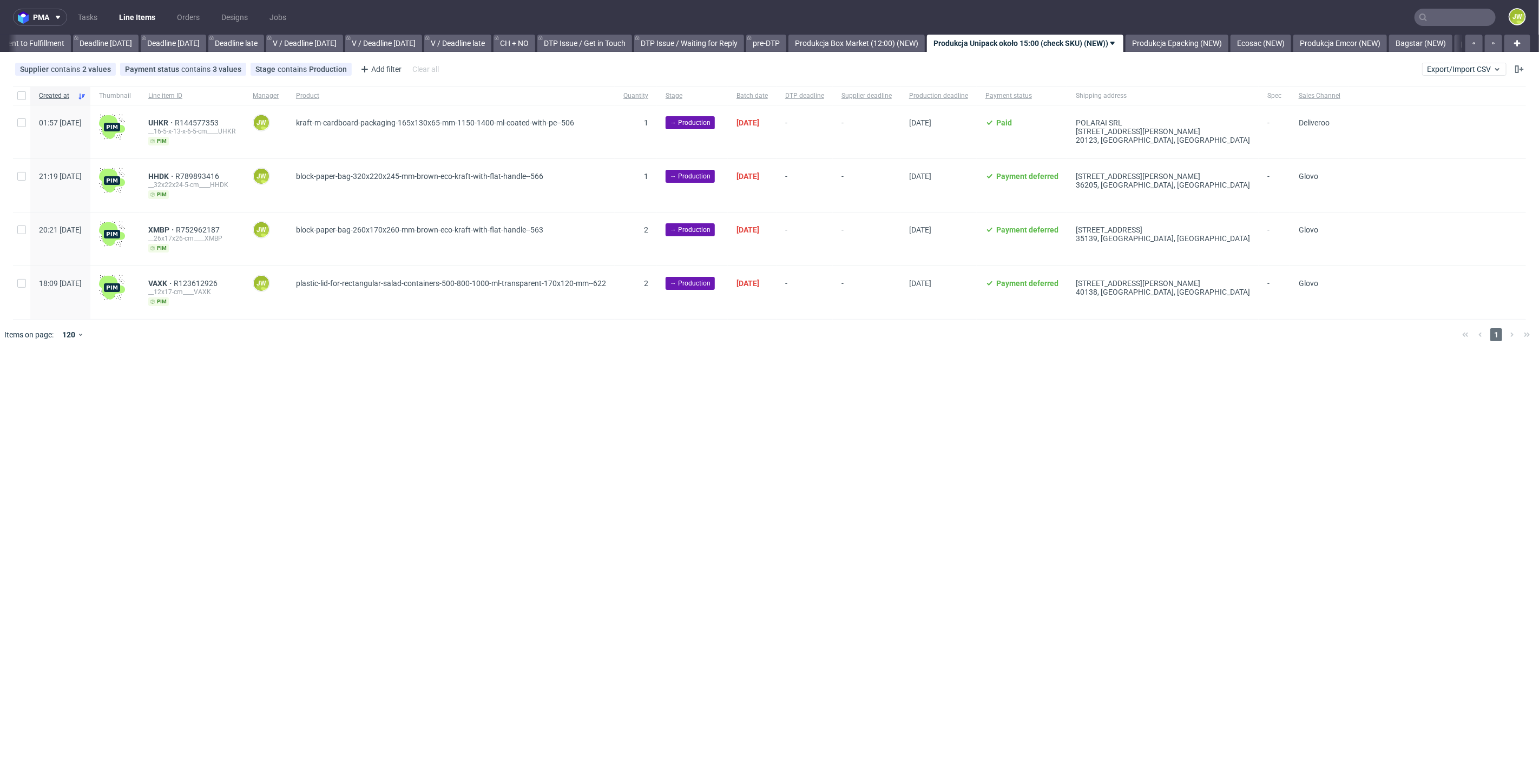
scroll to position [0, 1227]
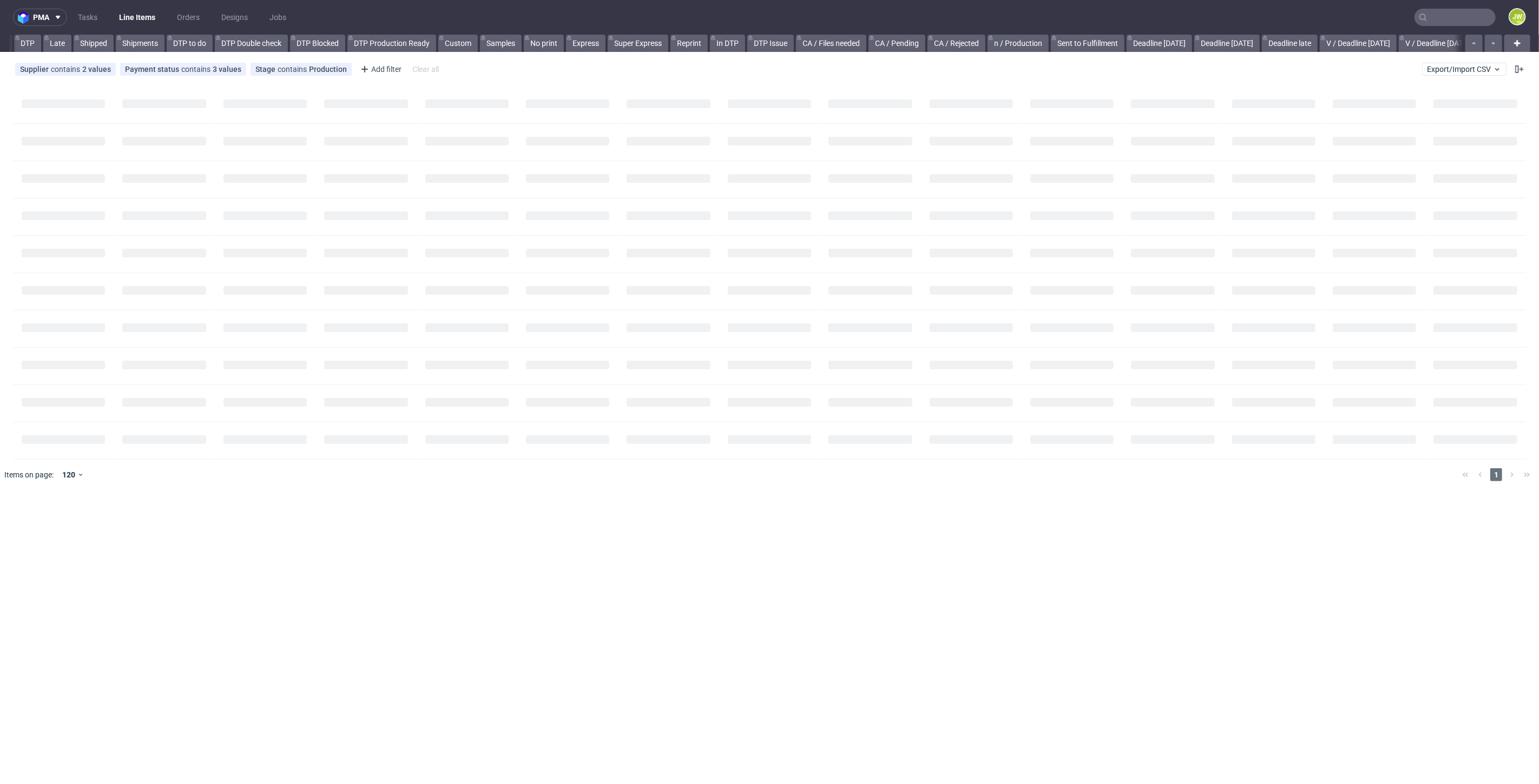
scroll to position [0, 305]
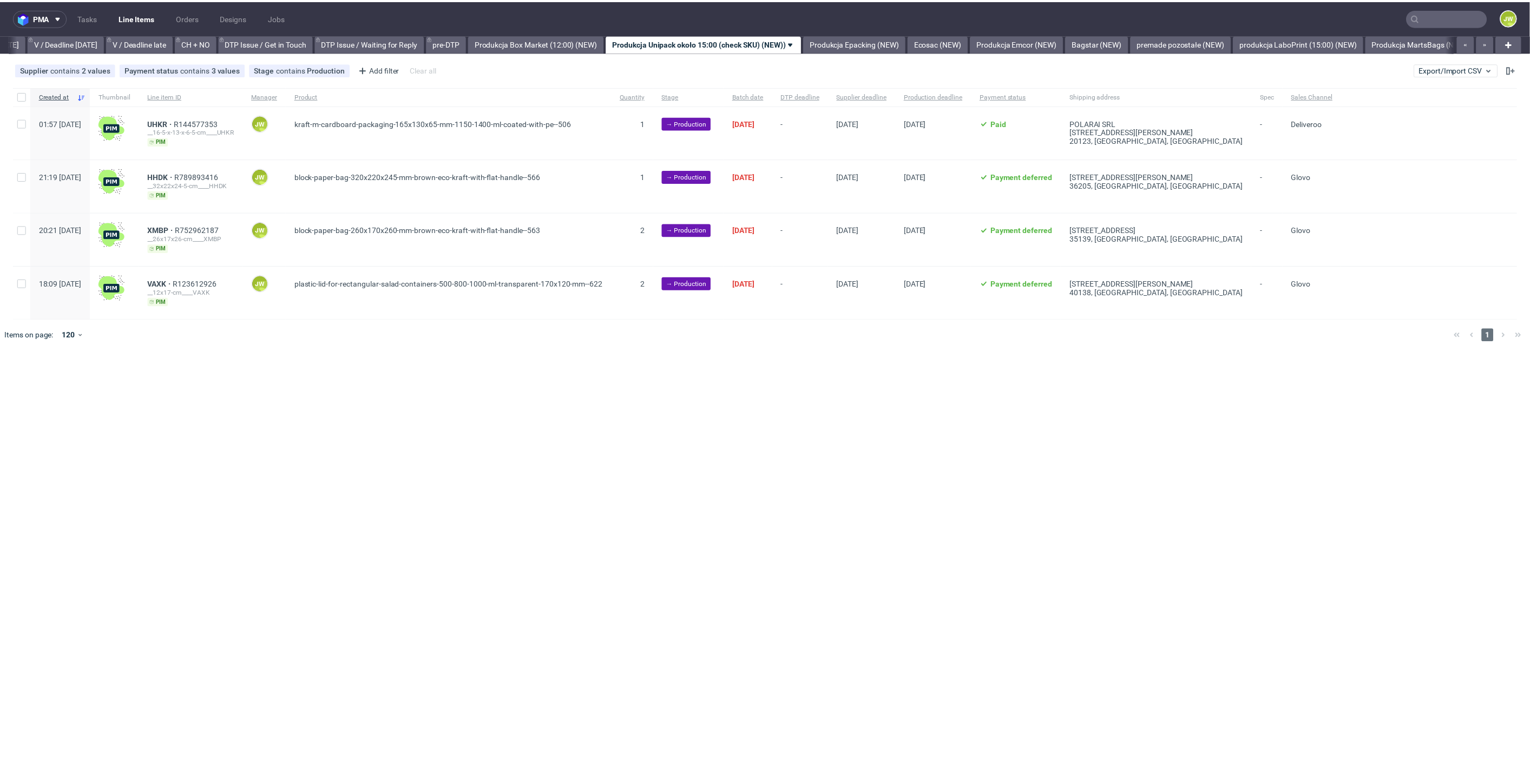
scroll to position [0, 1393]
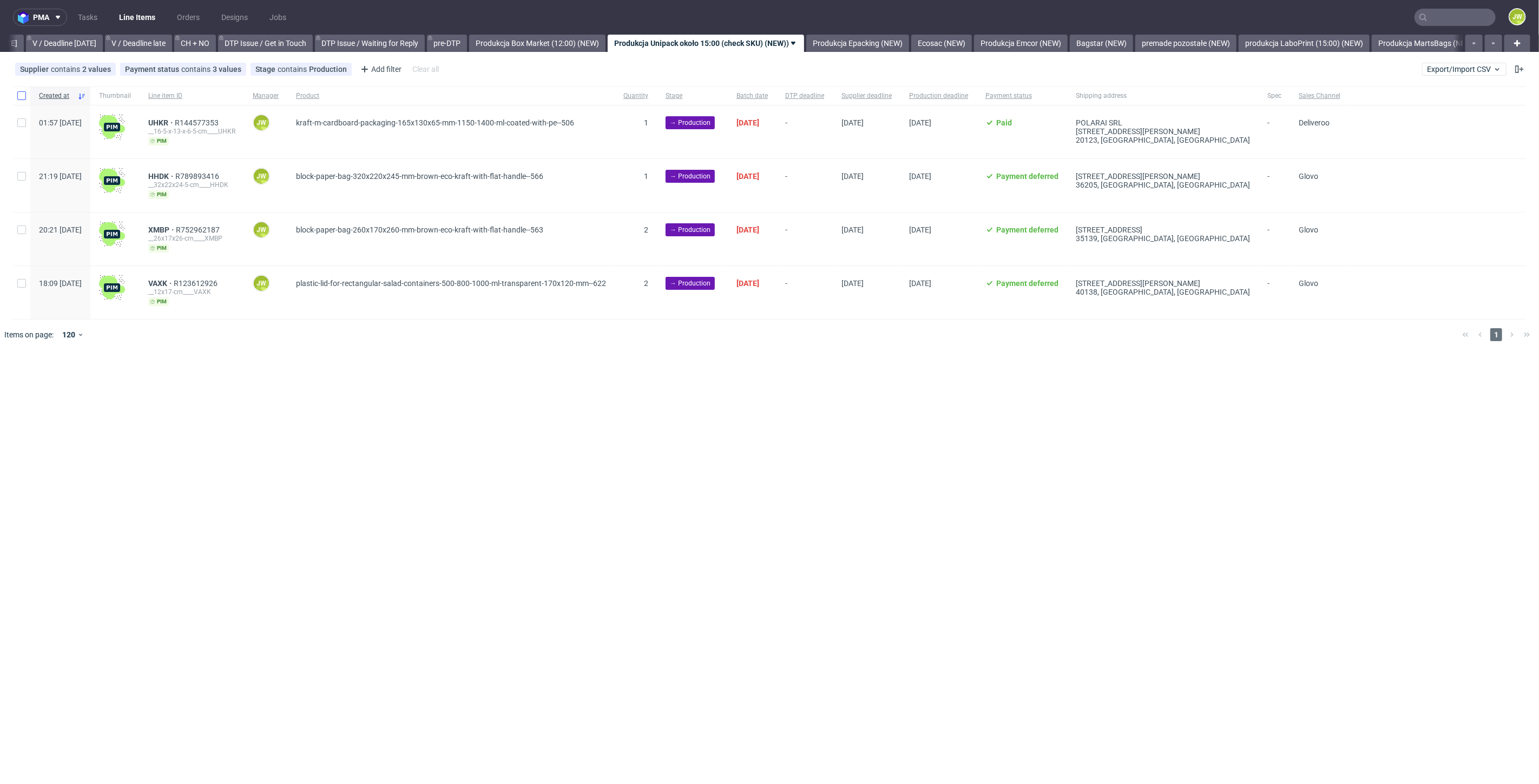
drag, startPoint x: 10, startPoint y: 93, endPoint x: 19, endPoint y: 96, distance: 9.5
click at [11, 93] on div "Created at Thumbnail Line item ID Manager Product Quantity Stage Batch date DTP…" at bounding box center [769, 203] width 1539 height 233
click at [20, 96] on input "checkbox" at bounding box center [21, 96] width 9 height 9
checkbox input "true"
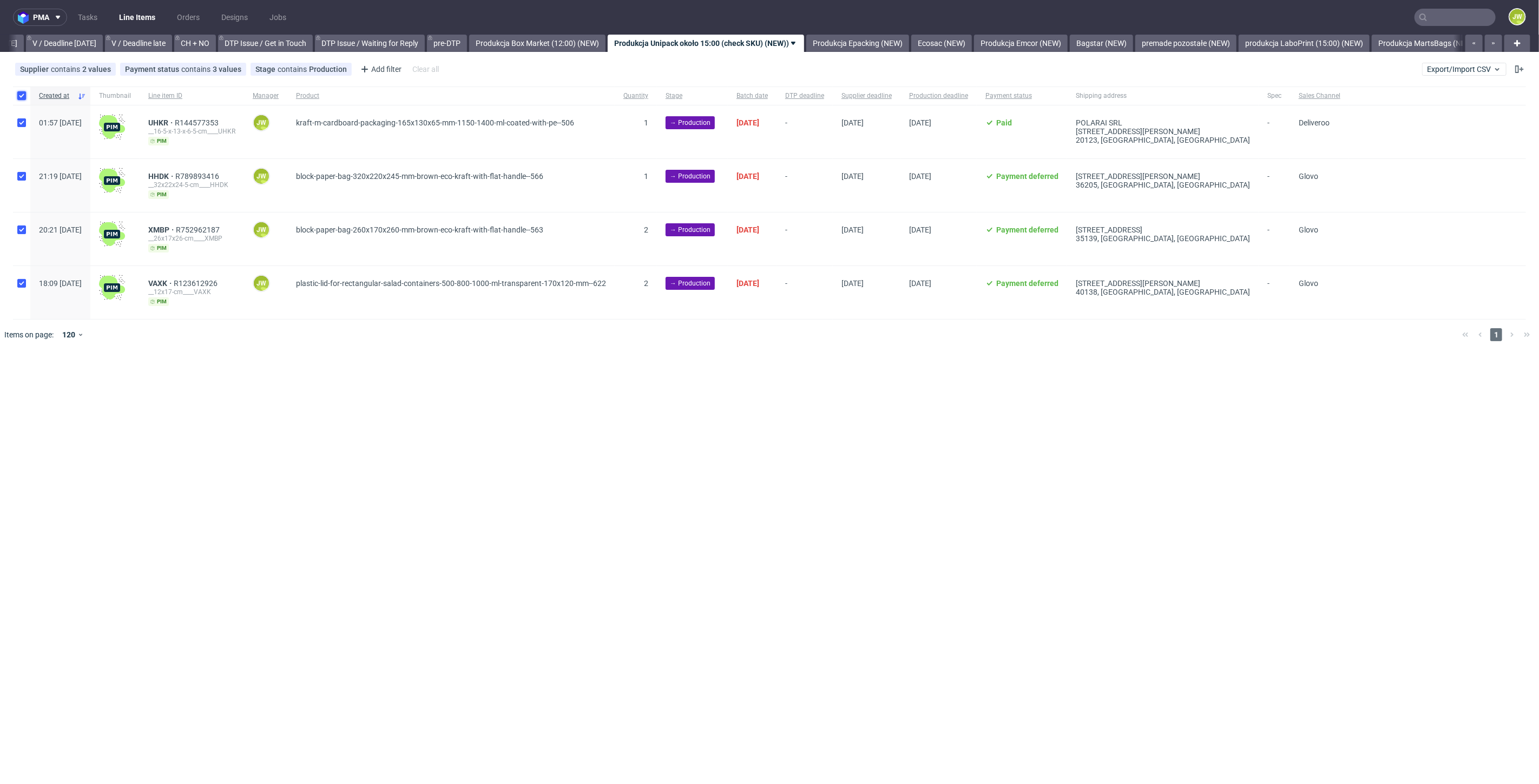
checkbox input "true"
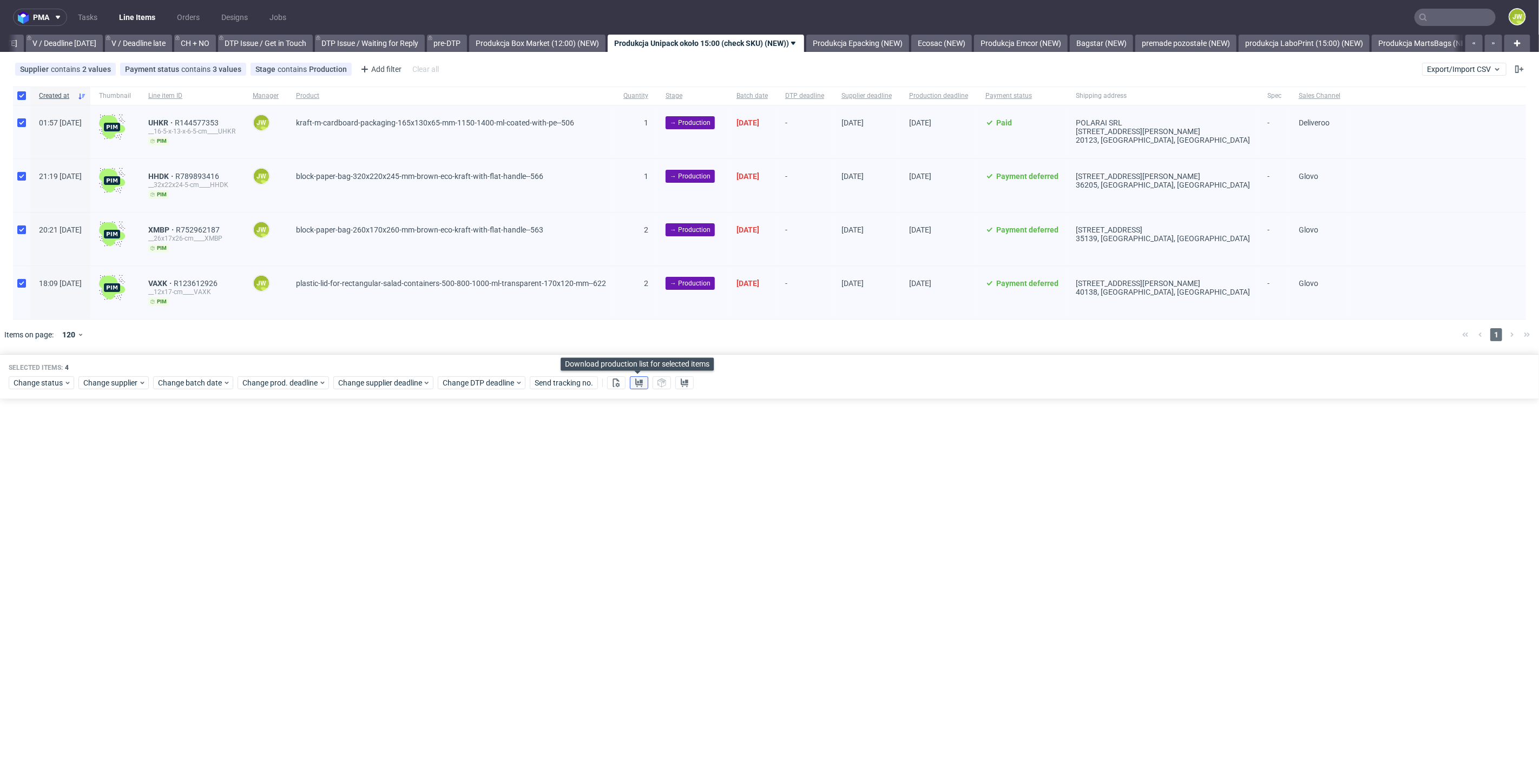
click at [635, 380] on icon at bounding box center [639, 382] width 9 height 9
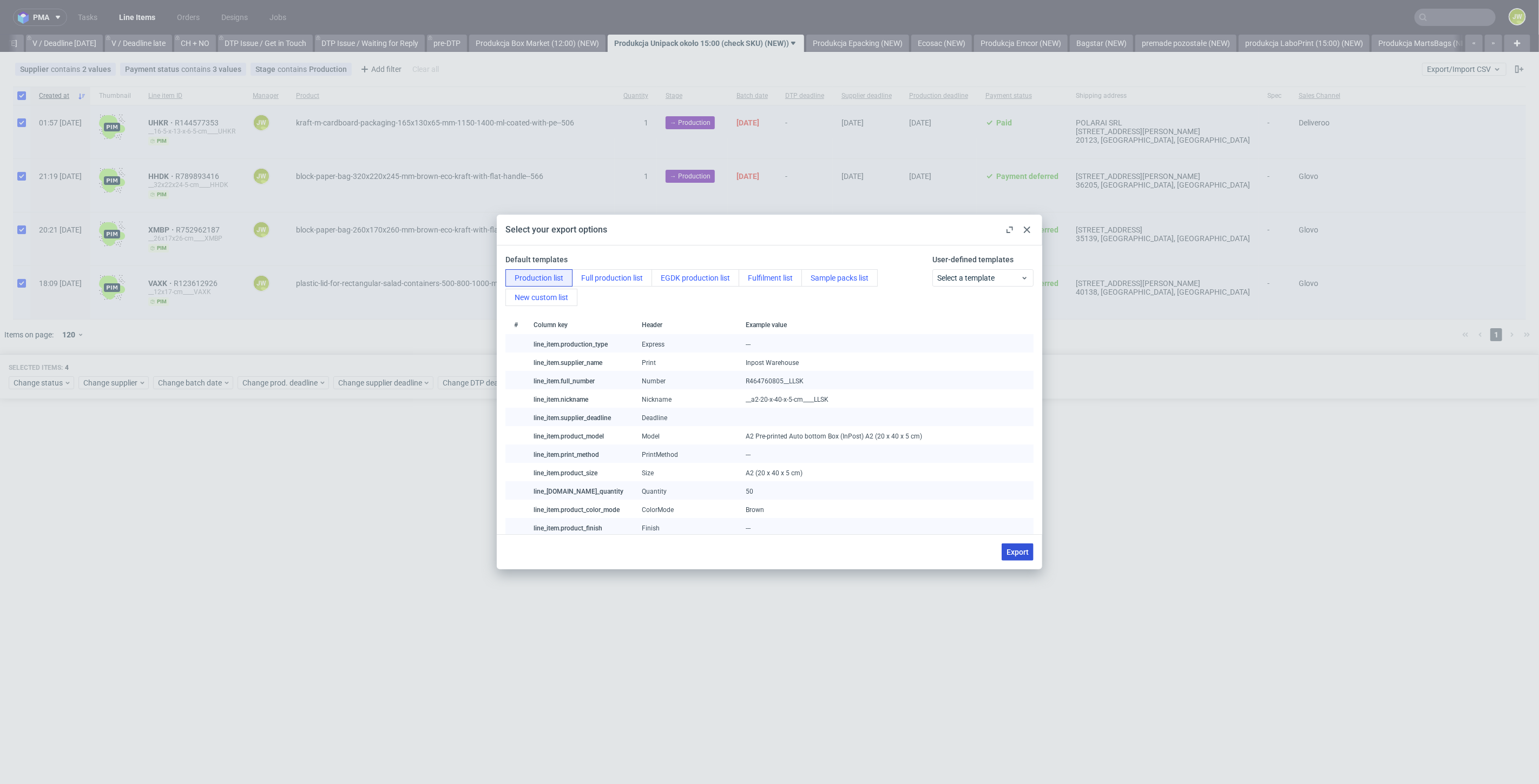
click at [1007, 549] on span "Export" at bounding box center [1018, 552] width 22 height 7
checkbox input "false"
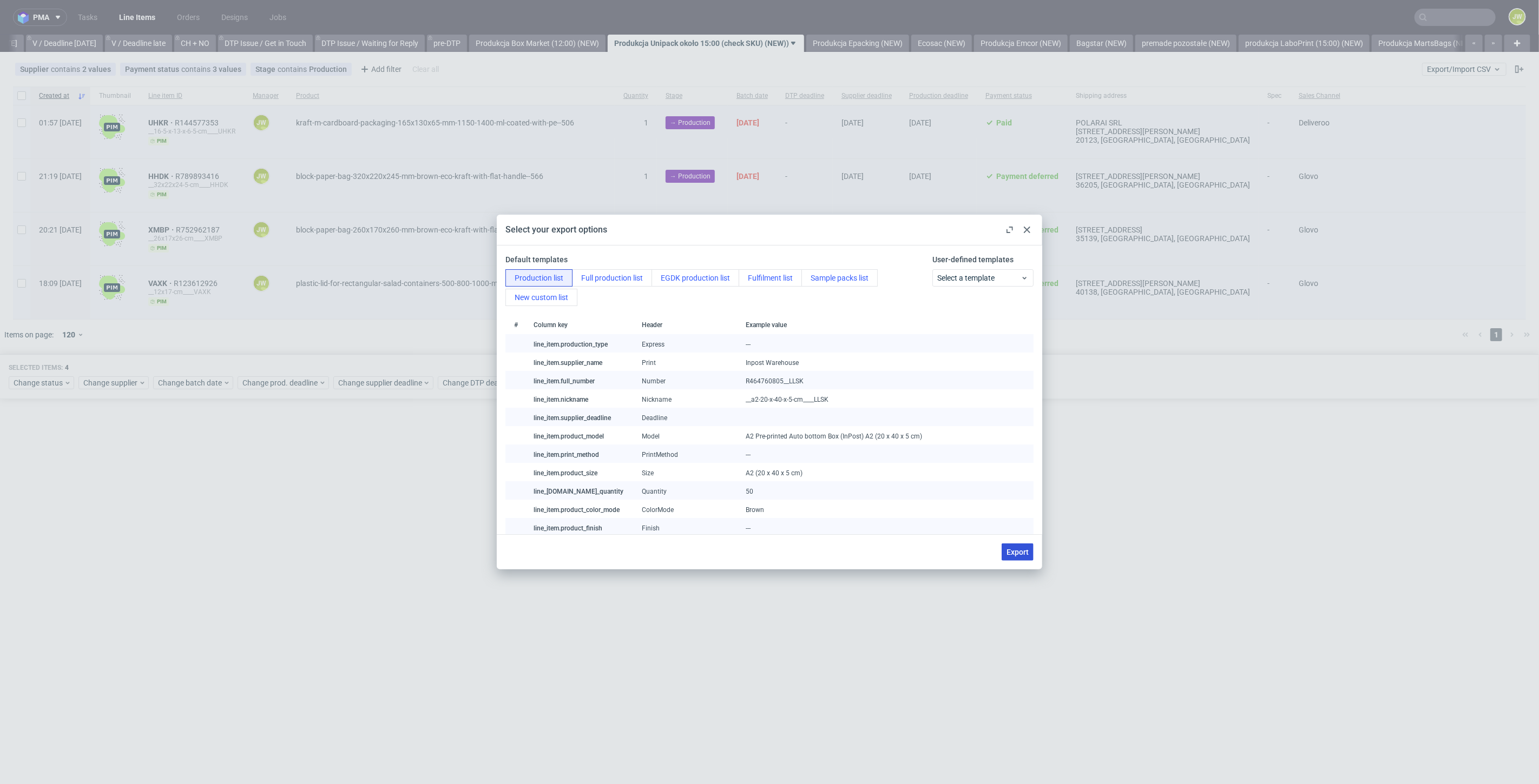
checkbox input "false"
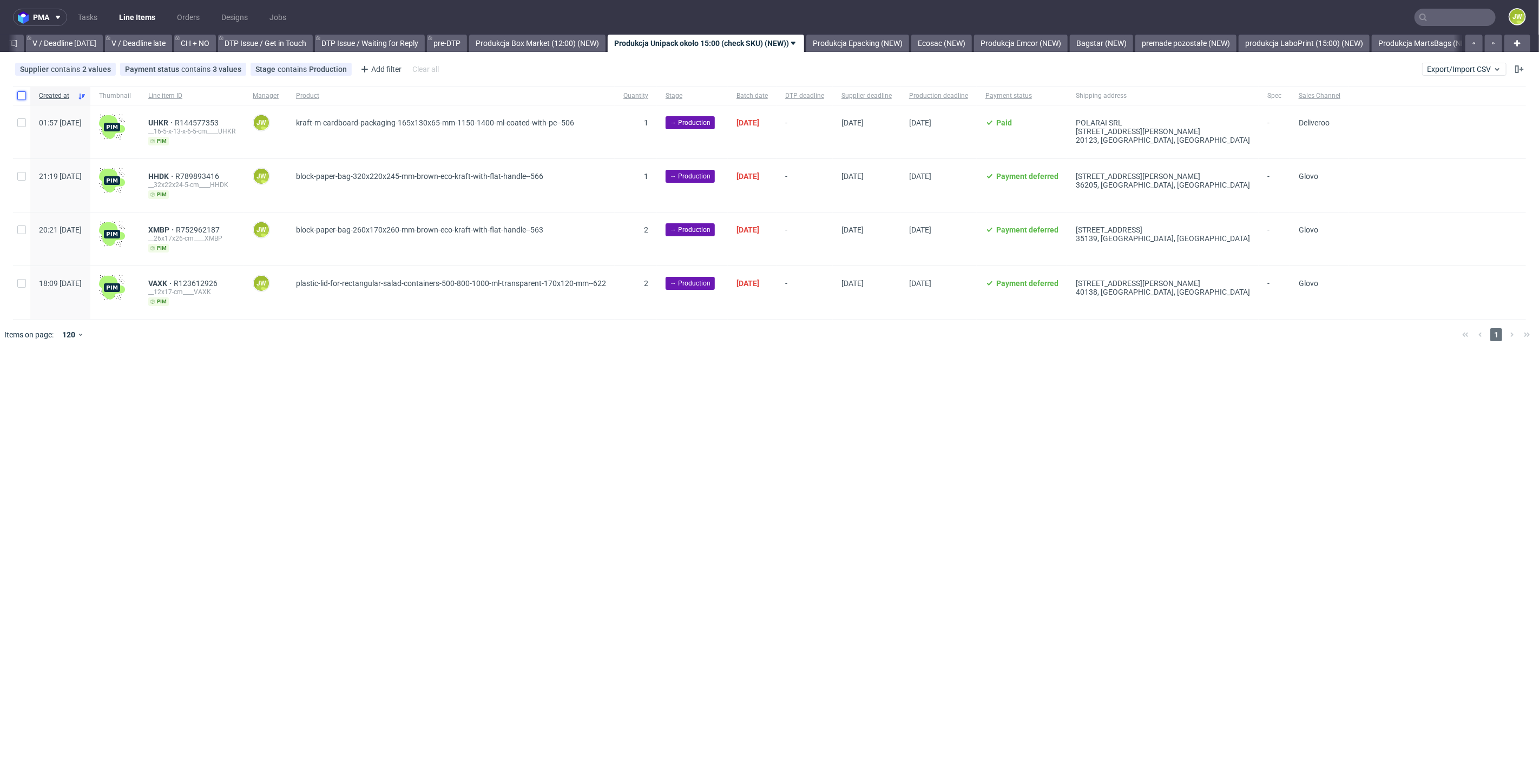
click at [24, 92] on input "checkbox" at bounding box center [21, 96] width 9 height 9
checkbox input "true"
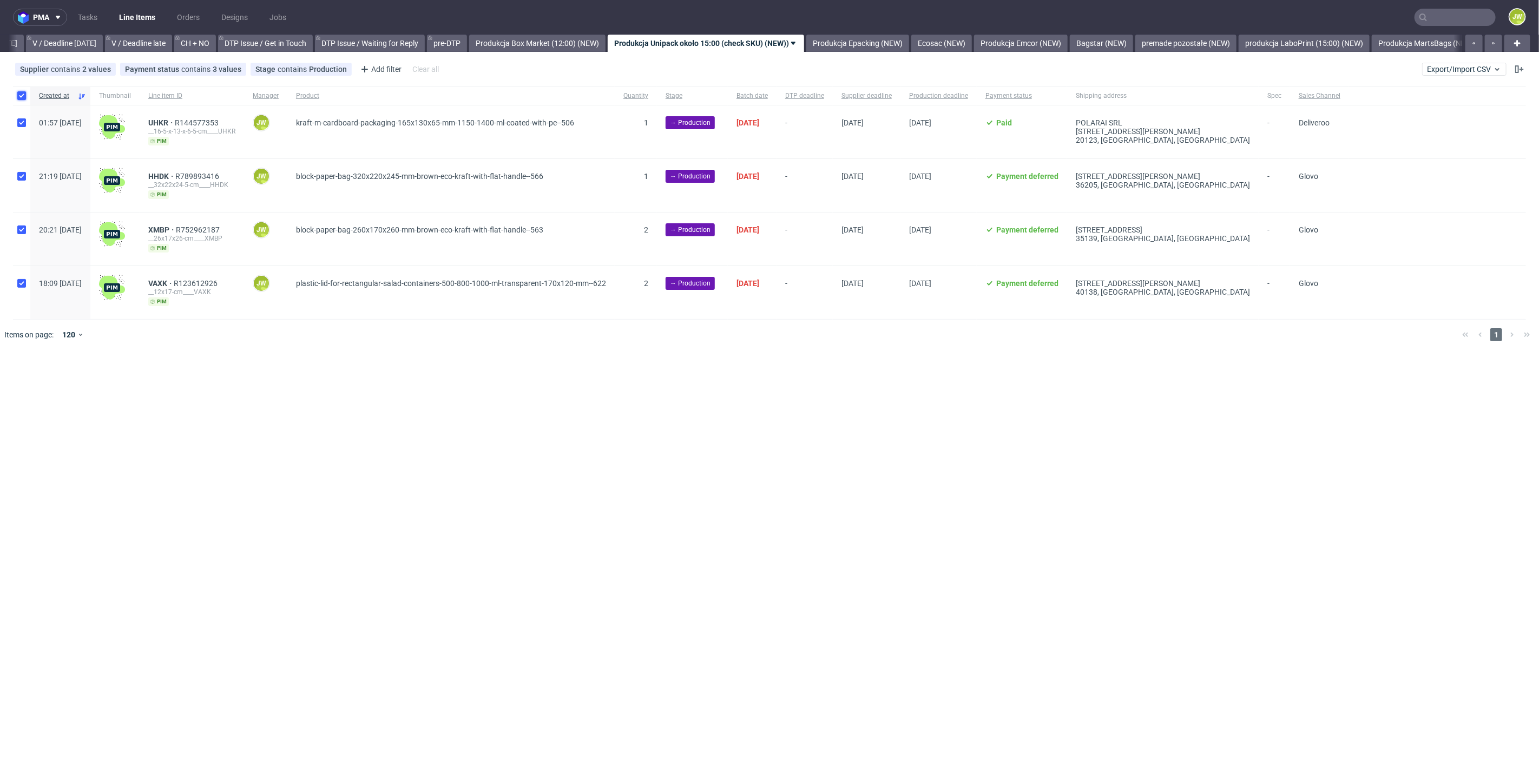
checkbox input "true"
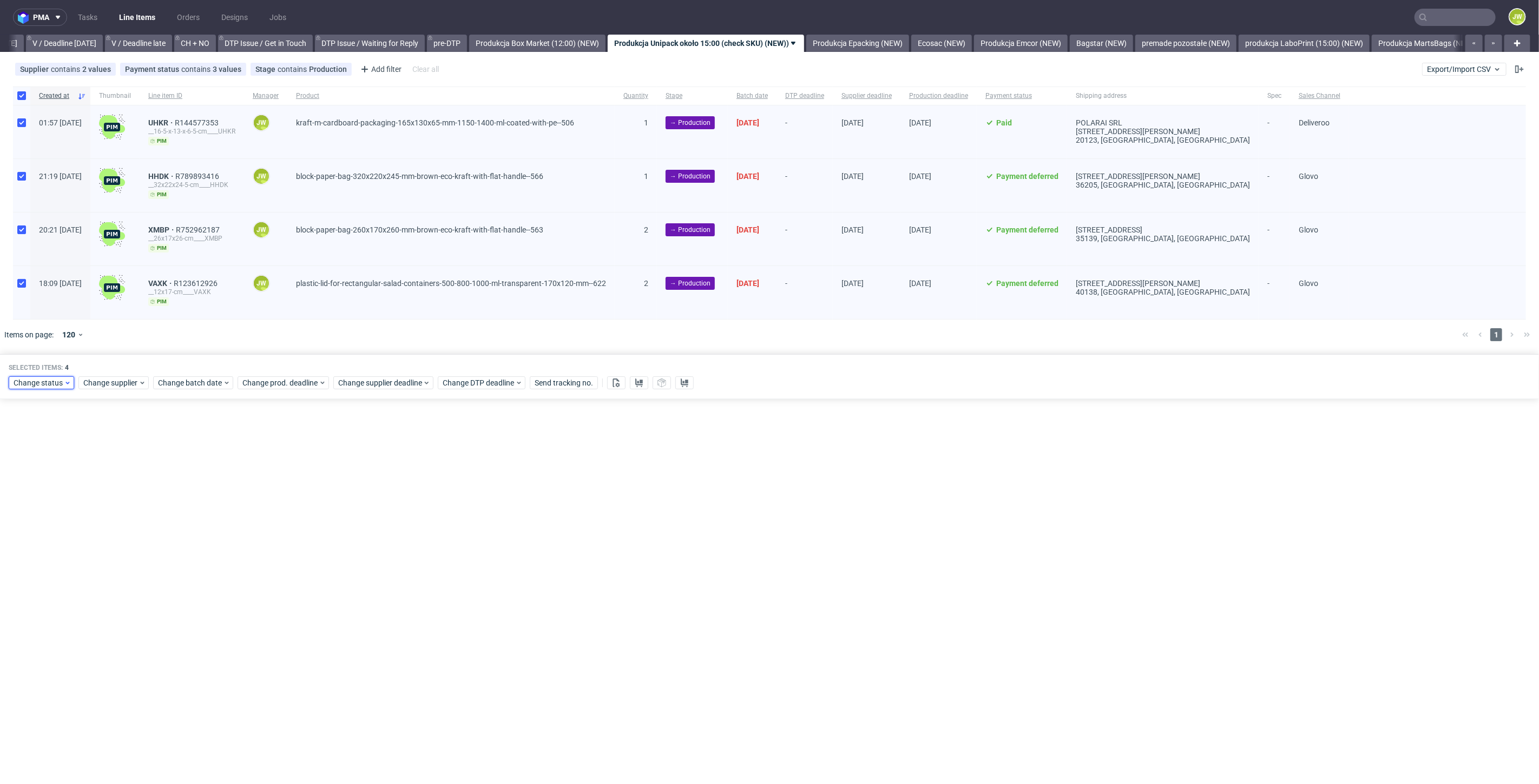
click at [22, 384] on span "Change status" at bounding box center [39, 383] width 50 height 11
click at [34, 462] on span "In Production" at bounding box center [40, 461] width 55 height 15
click at [119, 540] on span "Save" at bounding box center [123, 541] width 16 height 7
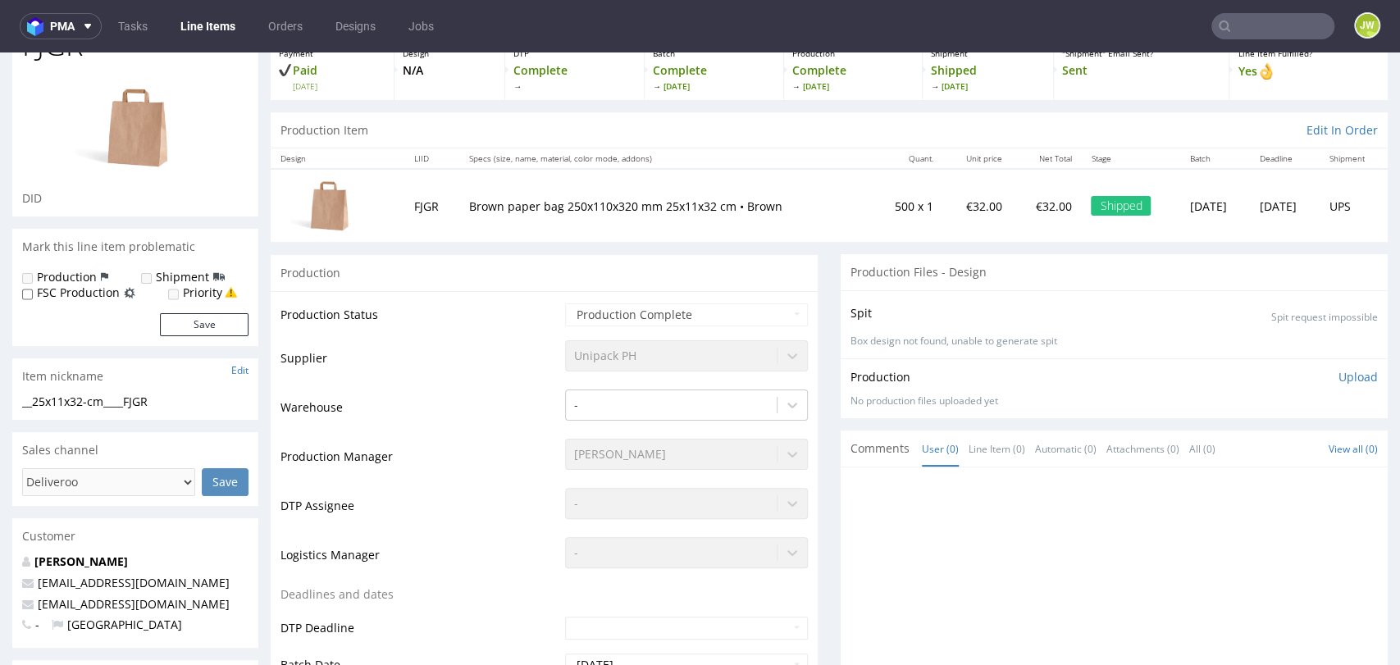
scroll to position [91, 0]
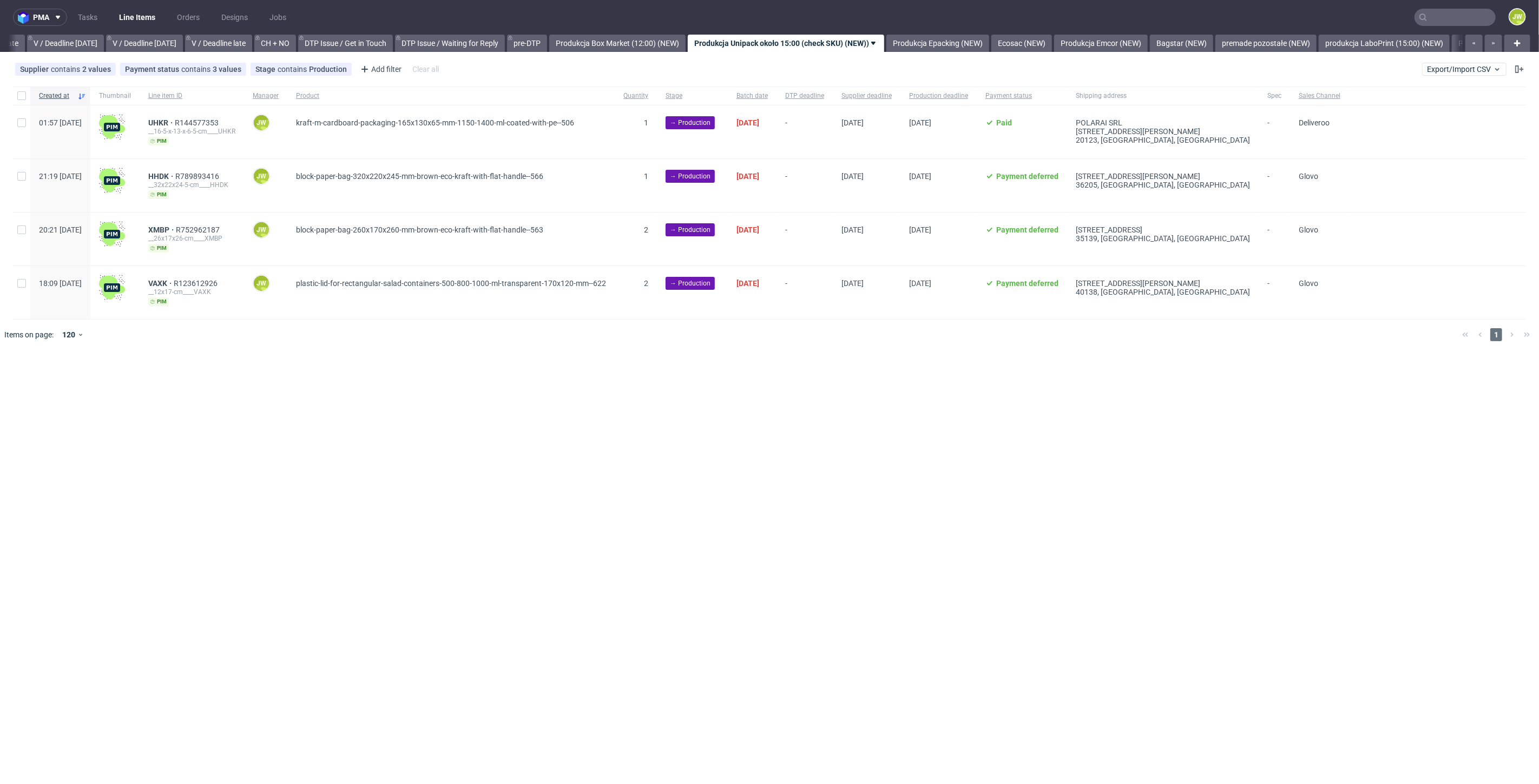
scroll to position [0, 1362]
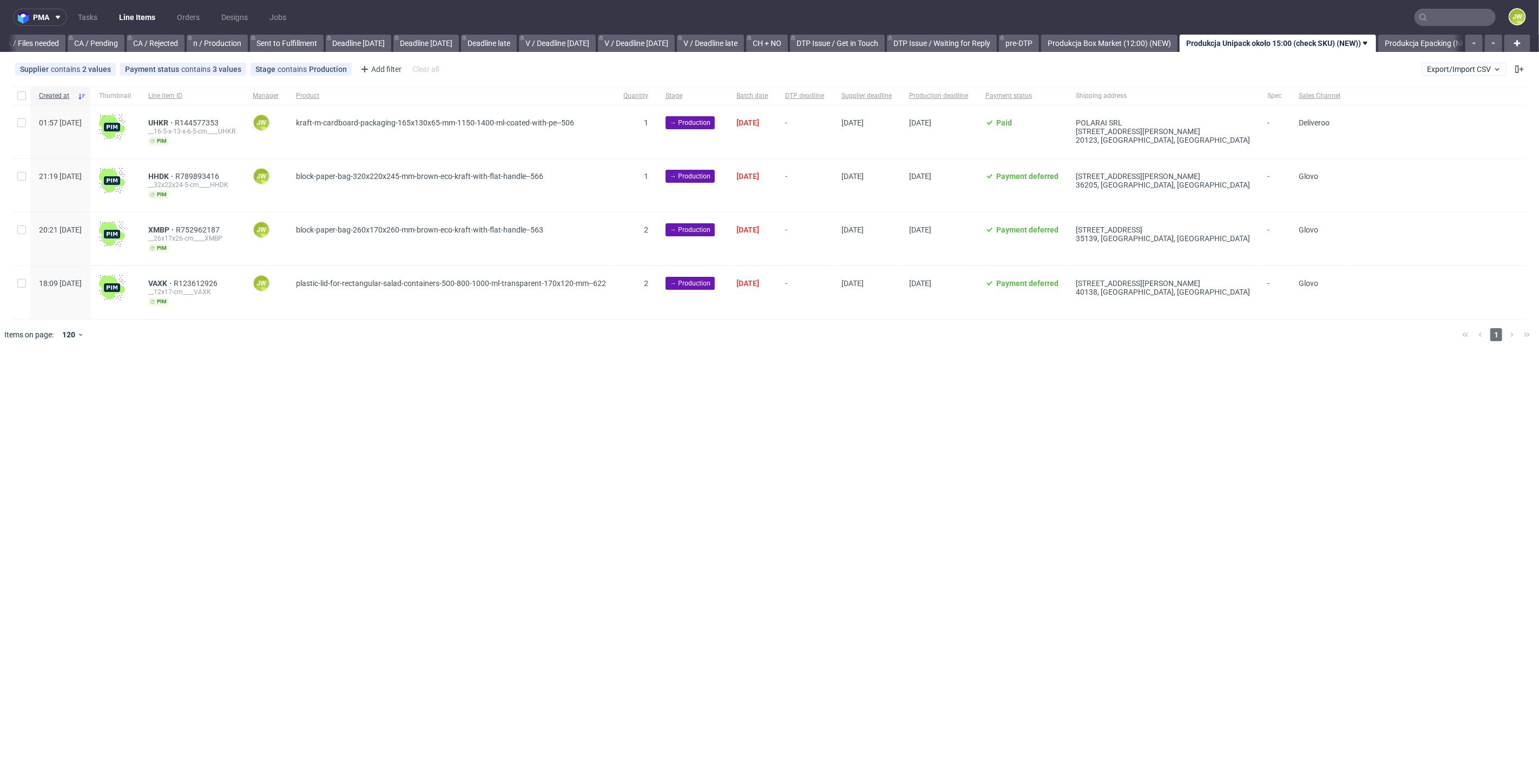
scroll to position [0, 1241]
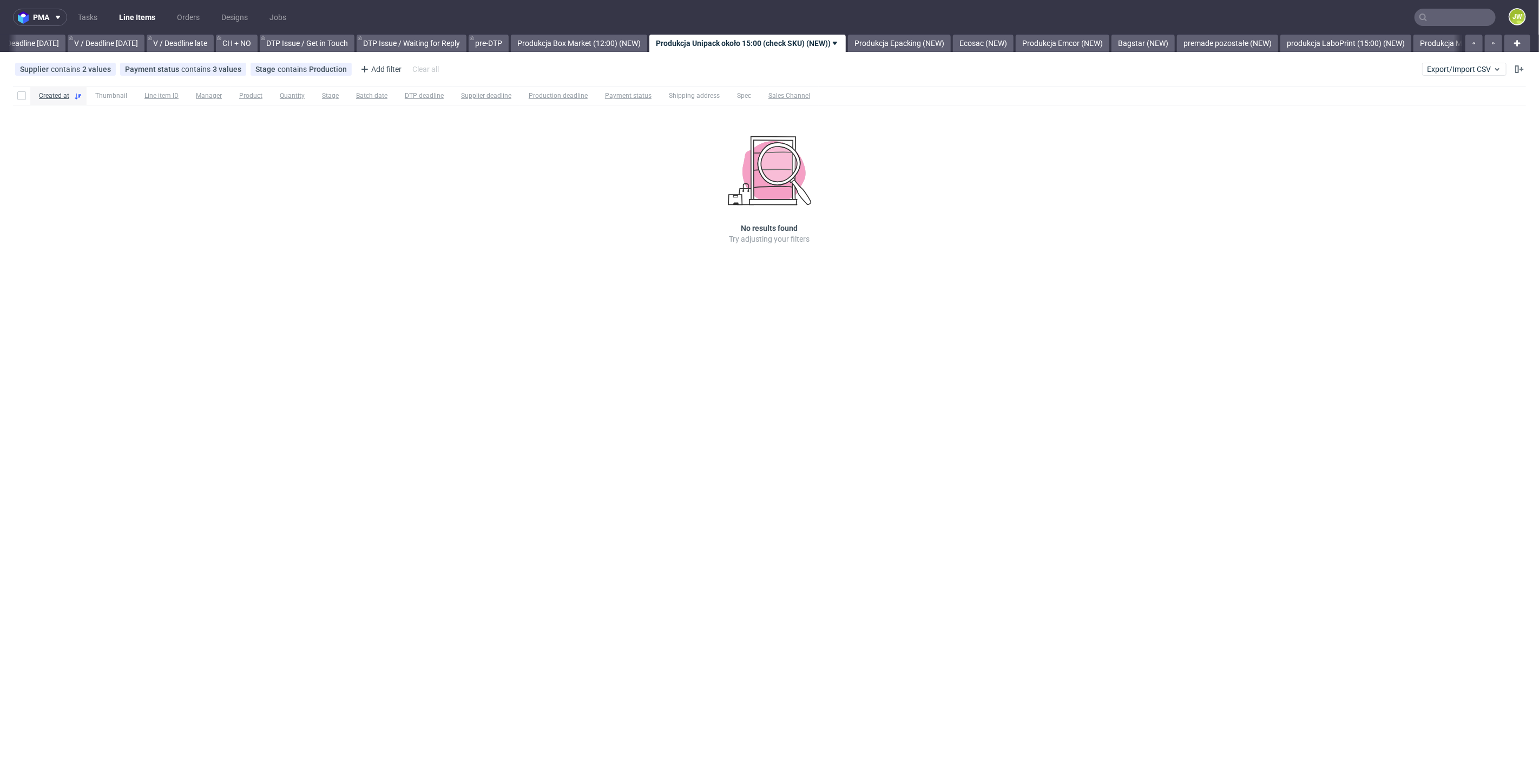
click at [474, 477] on div "pma Tasks Line Items Orders Designs Jobs JW All DTP Late Shipped Shipments DTP …" at bounding box center [769, 392] width 1539 height 784
click at [1461, 18] on input "text" at bounding box center [1390, 17] width 212 height 17
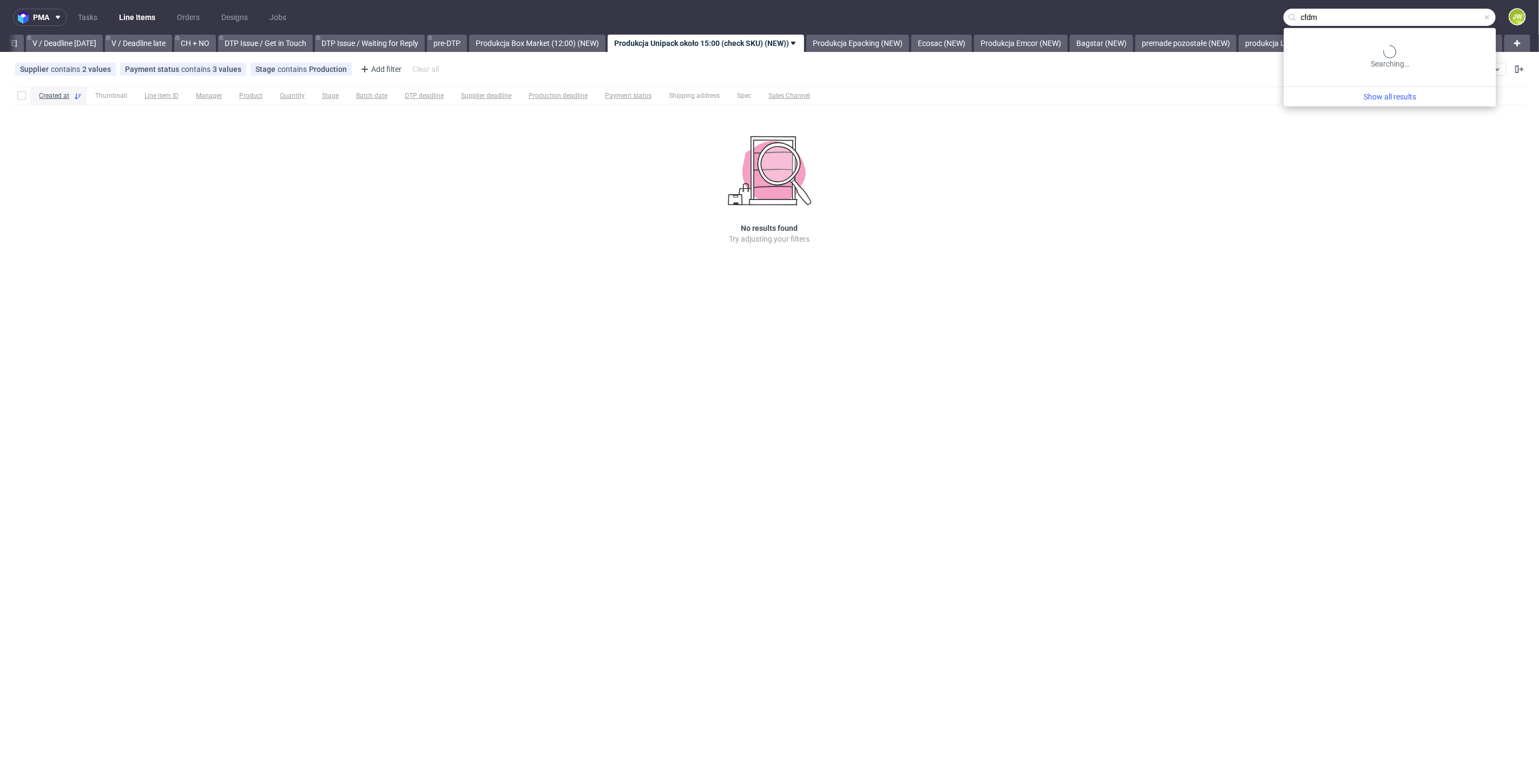
type input "cfdm"
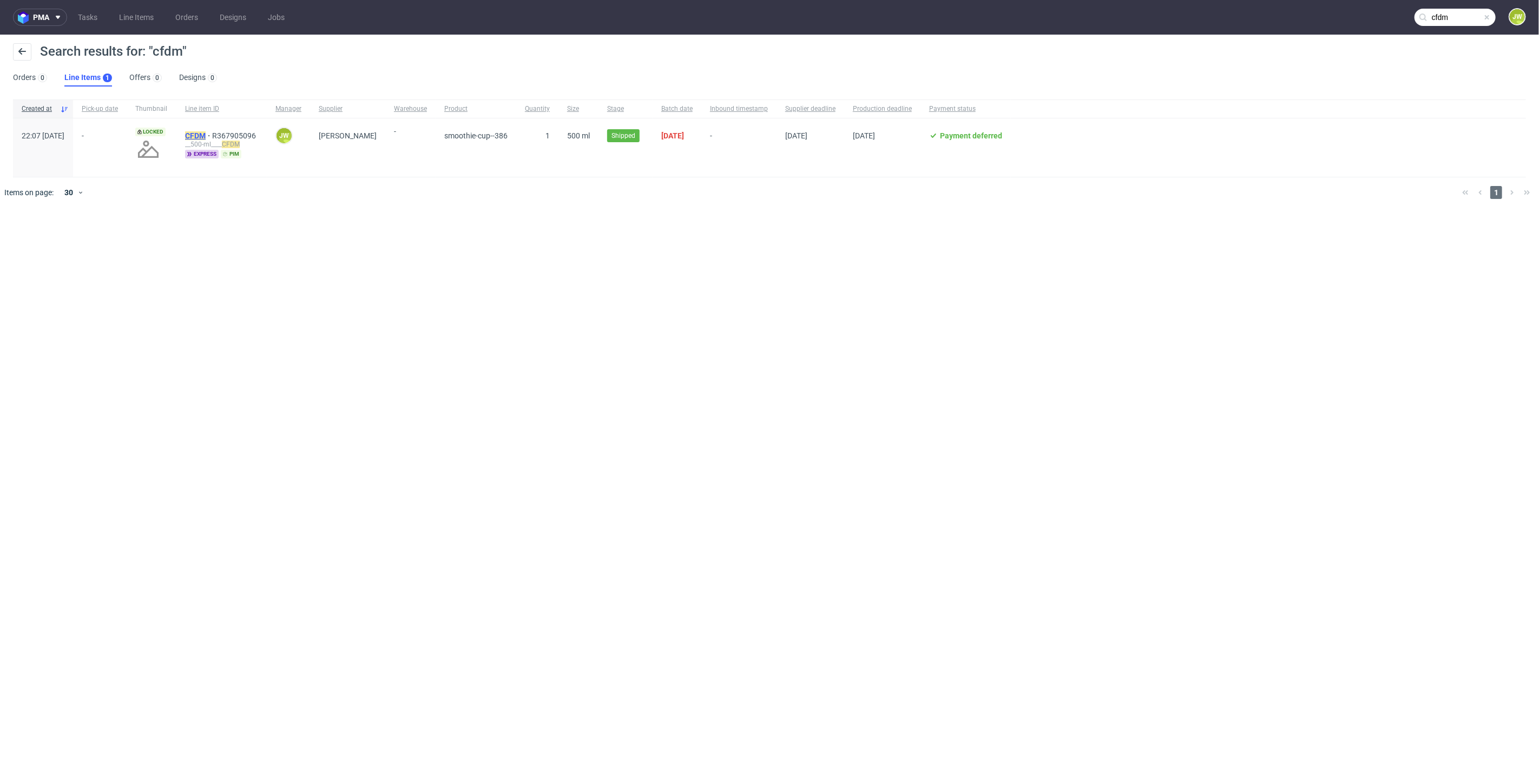
click at [212, 134] on span "CFDM" at bounding box center [199, 135] width 27 height 9
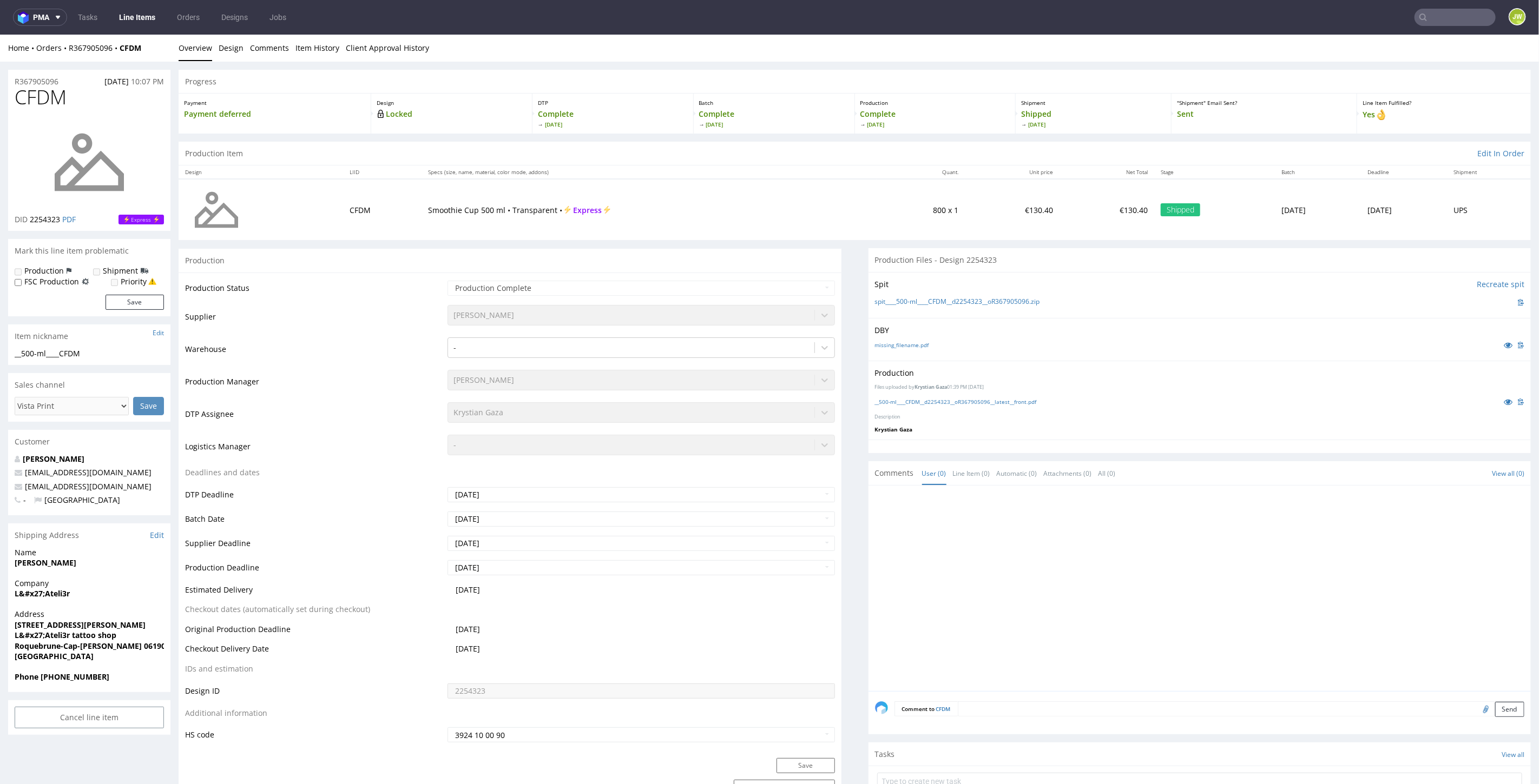
click at [131, 20] on link "Line Items" at bounding box center [137, 17] width 49 height 17
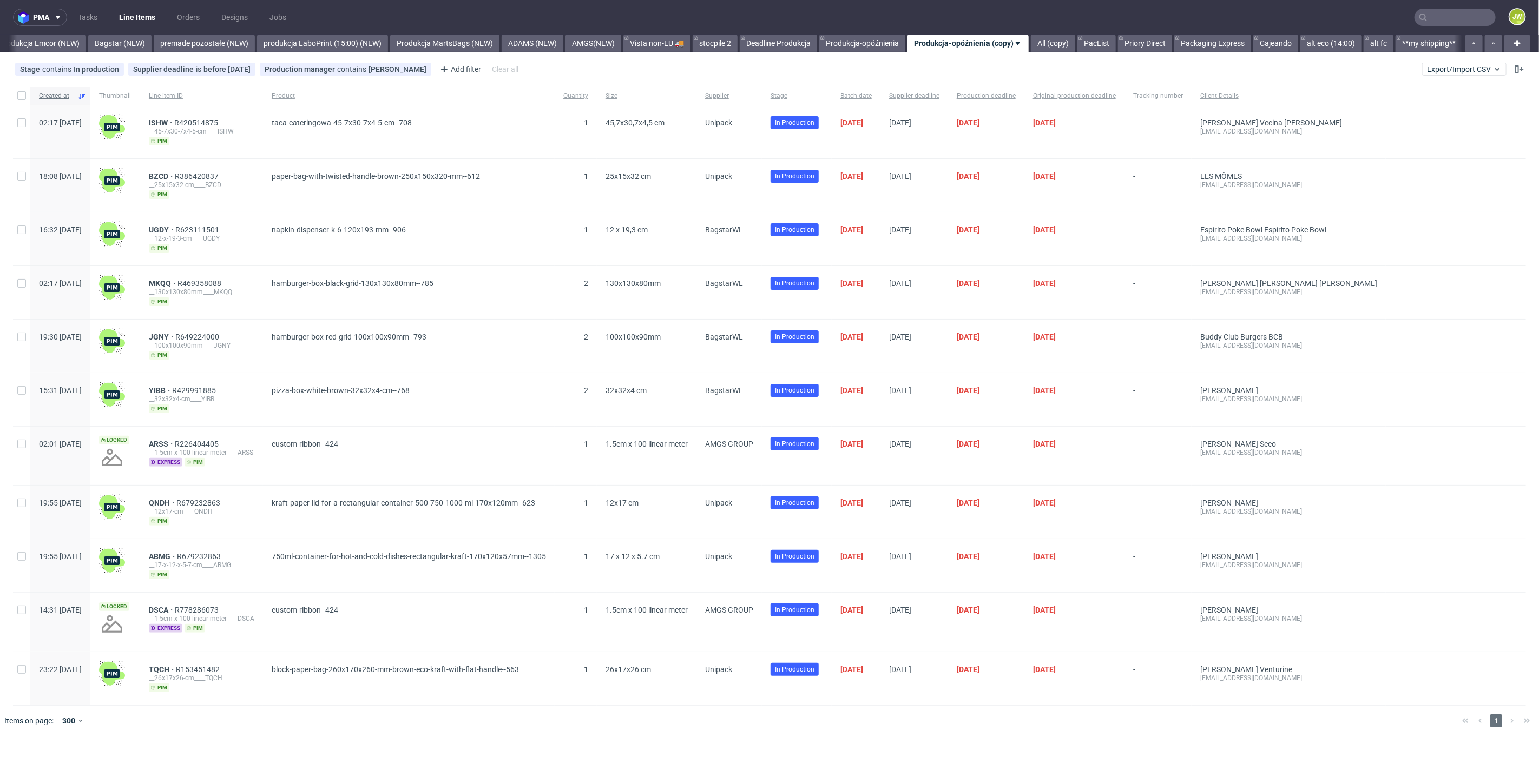
scroll to position [0, 2394]
click at [1455, 14] on input "text" at bounding box center [1455, 17] width 81 height 17
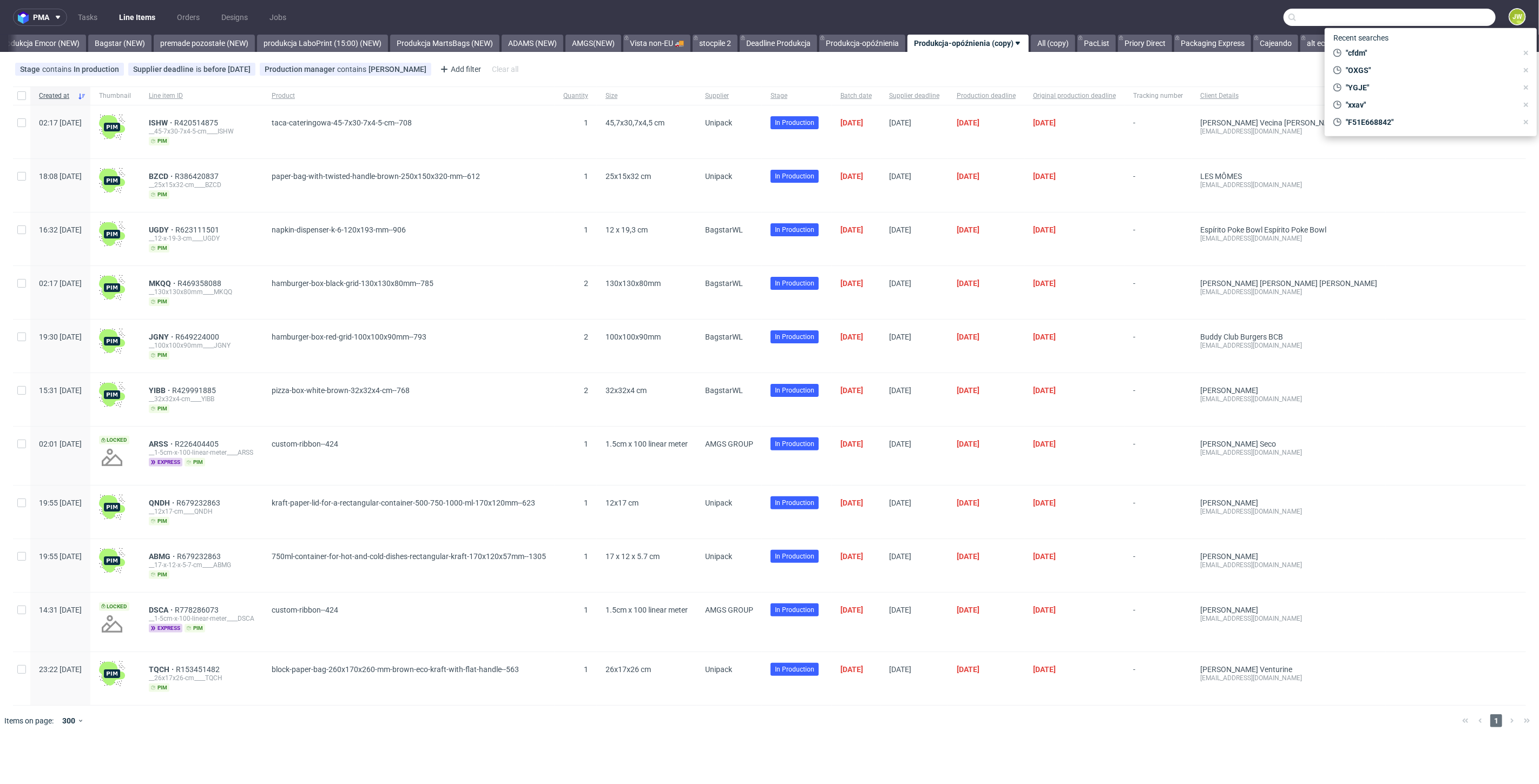
paste input "R828530676"
type input "R828530676"
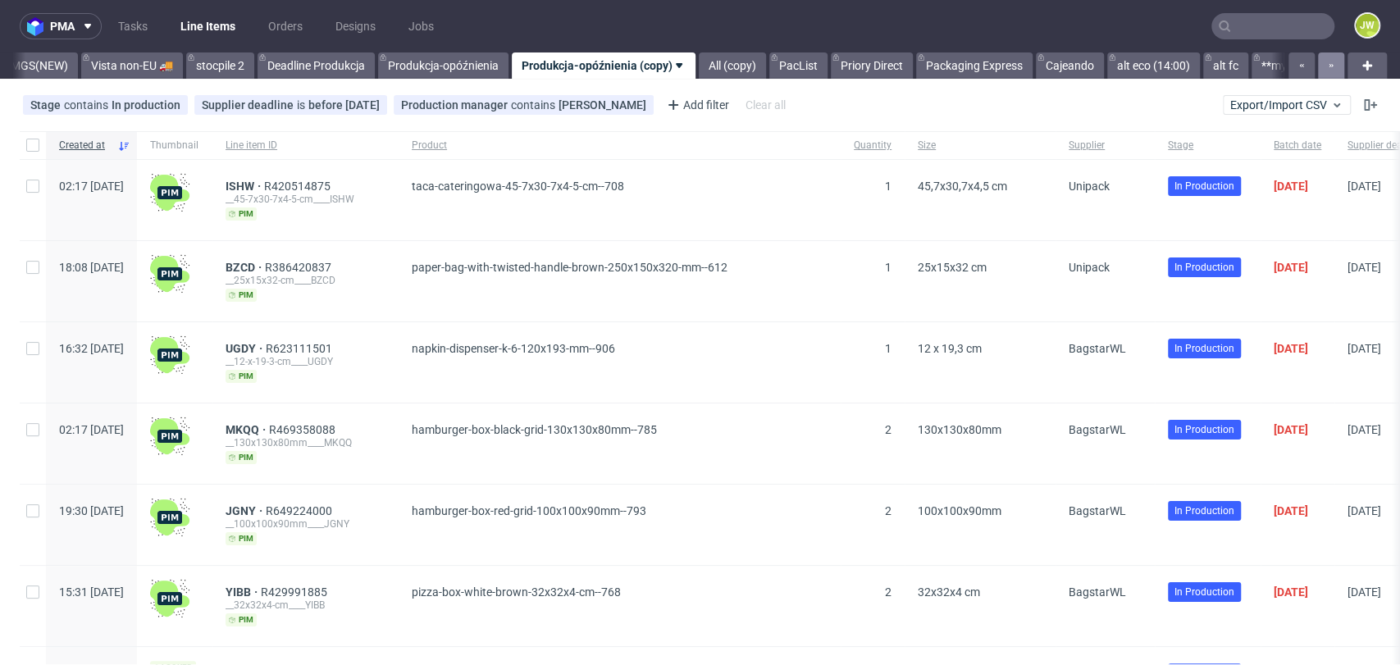
scroll to position [0, 4459]
click at [1262, 28] on input "text" at bounding box center [1272, 26] width 123 height 26
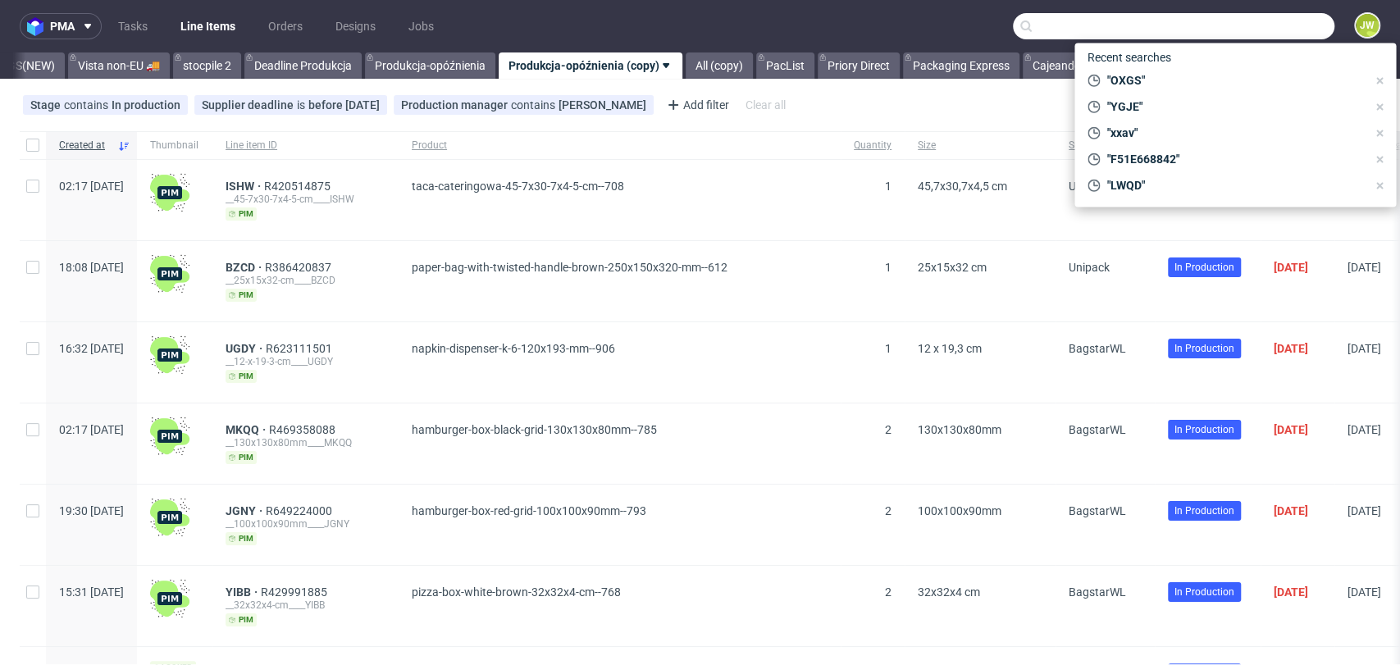
paste input "R905592578"
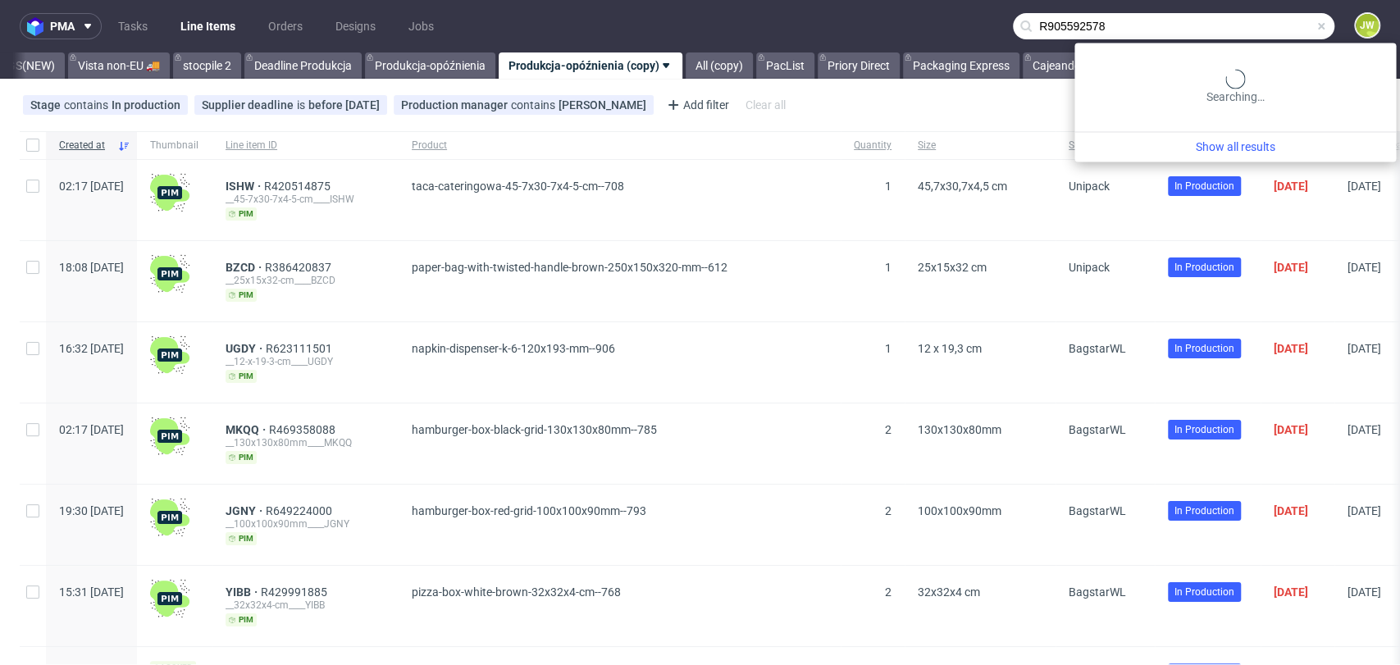
type input "R905592578"
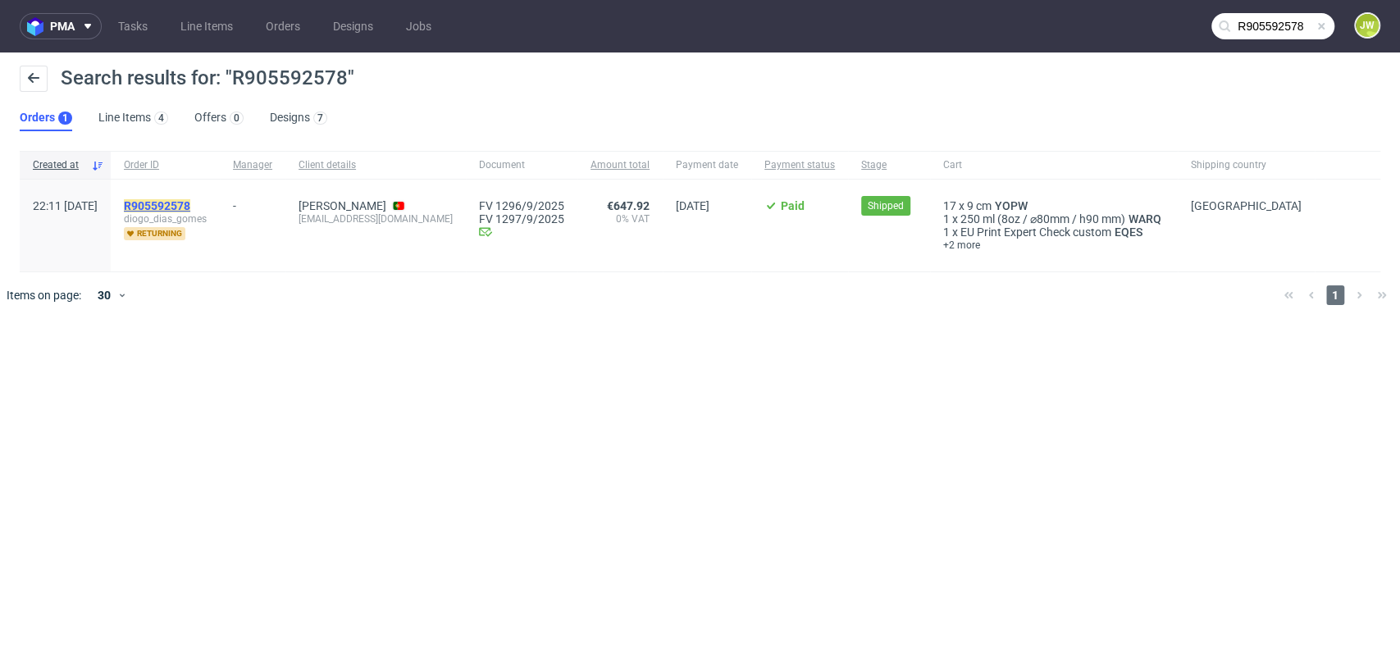
click at [190, 206] on mark "R905592578" at bounding box center [157, 205] width 66 height 13
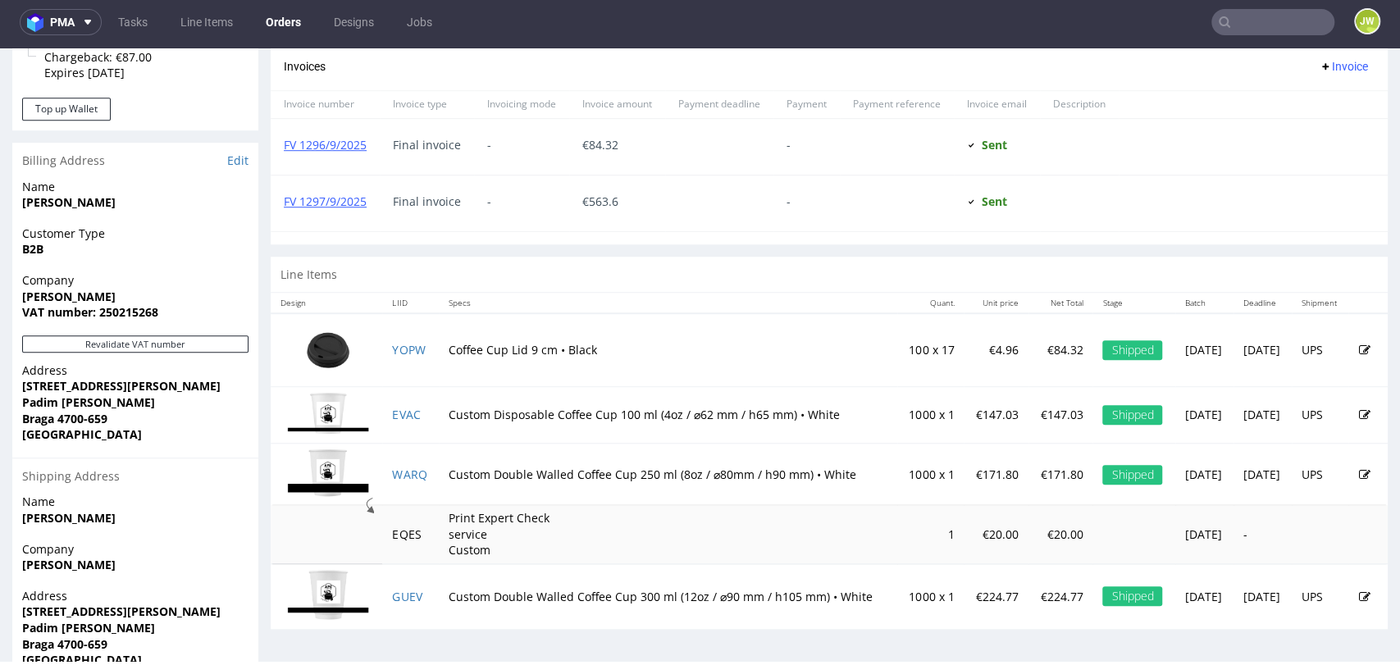
scroll to position [801, 0]
